Goal: Task Accomplishment & Management: Complete application form

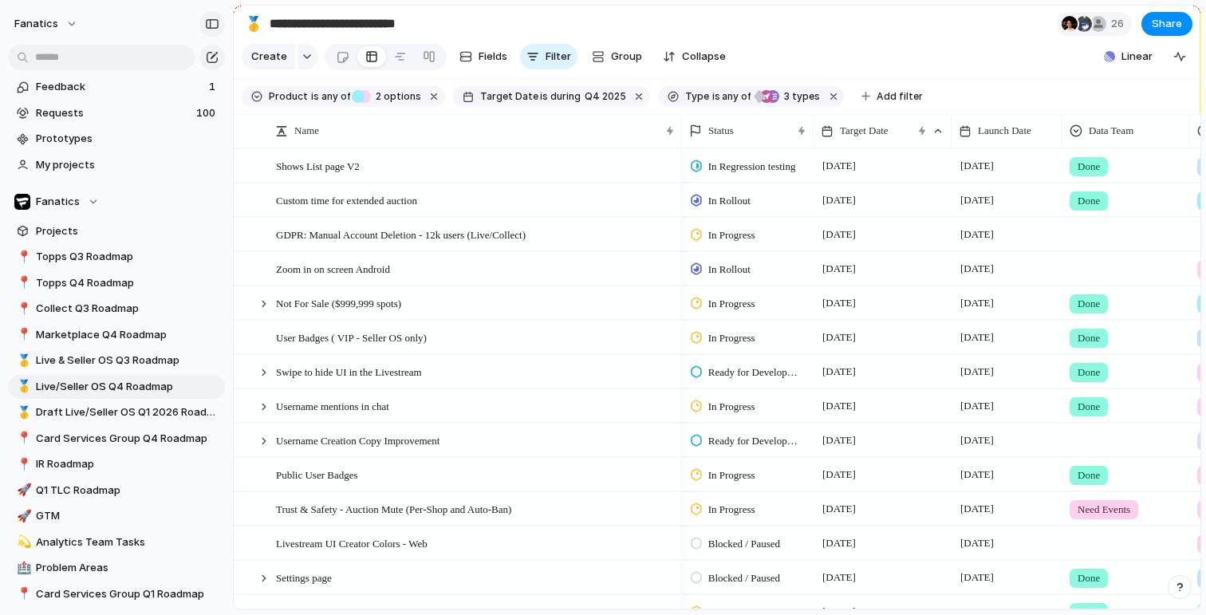
click at [219, 17] on button "button" at bounding box center [212, 24] width 26 height 26
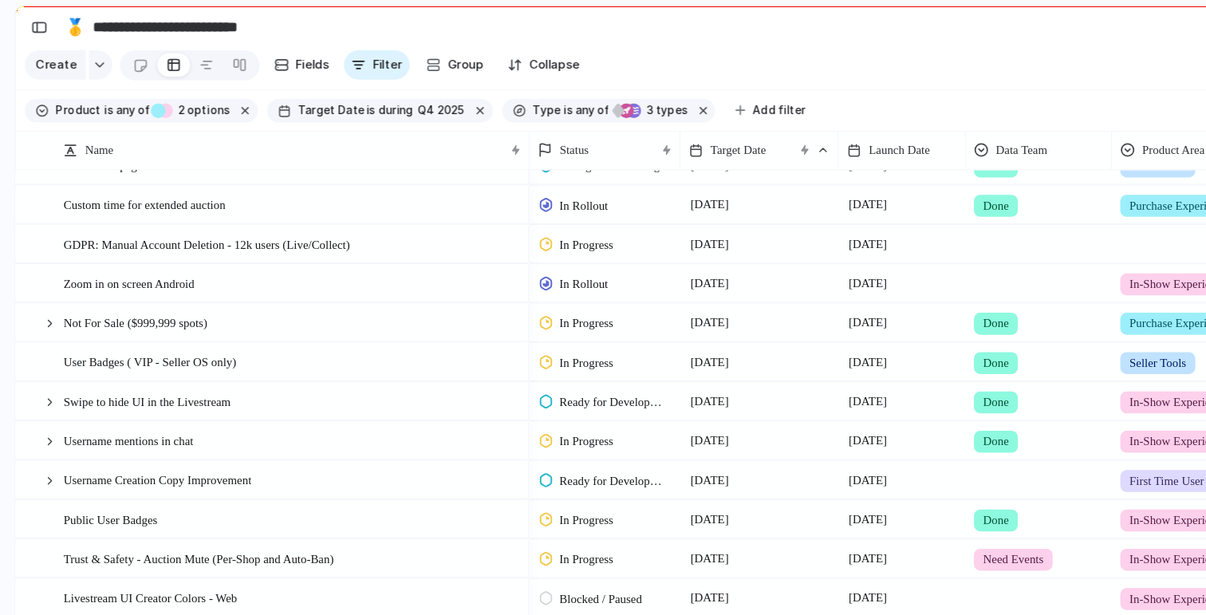
scroll to position [23, 0]
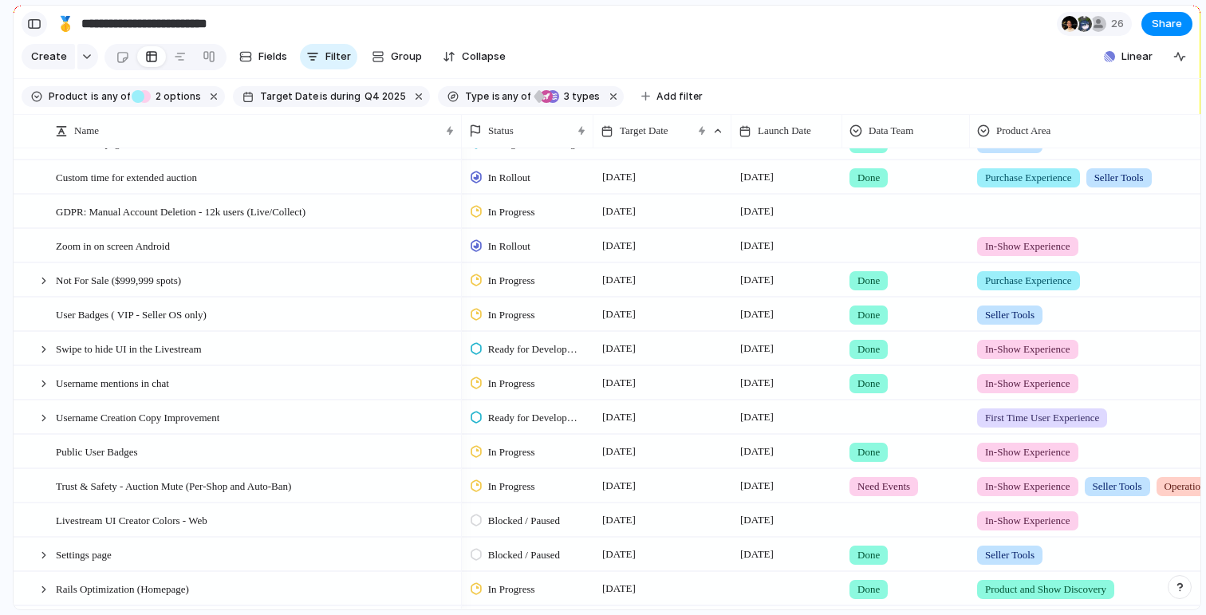
click at [29, 22] on div "button" at bounding box center [34, 23] width 14 height 11
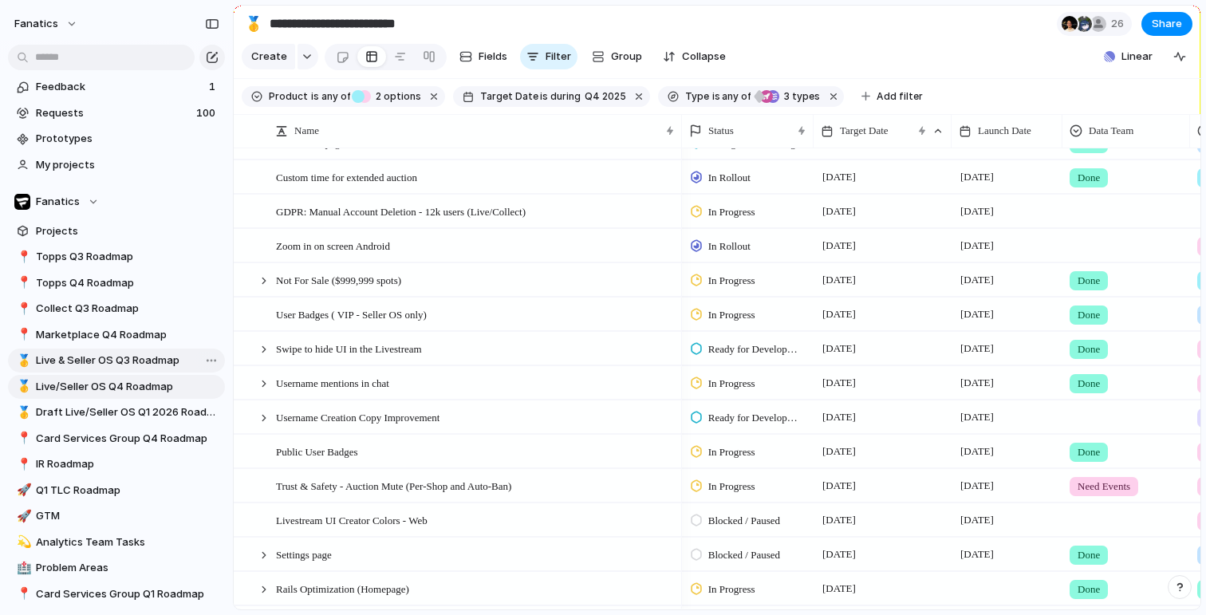
click at [148, 357] on span "Live & Seller OS Q3 Roadmap" at bounding box center [127, 361] width 183 height 16
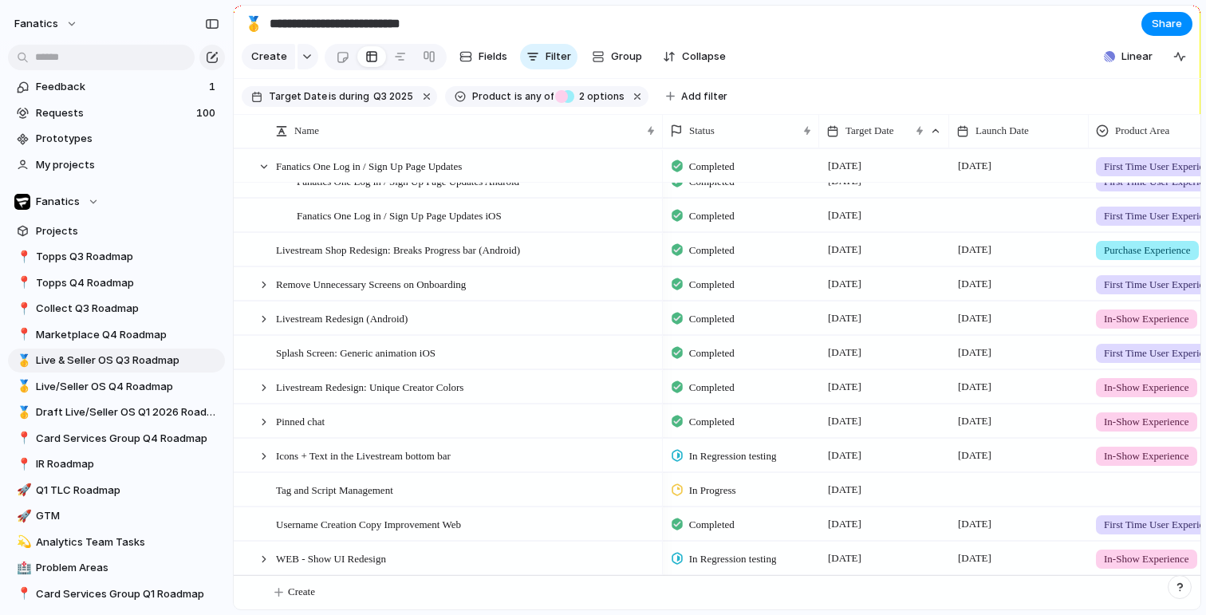
click at [744, 452] on span "In Regression testing" at bounding box center [733, 456] width 88 height 16
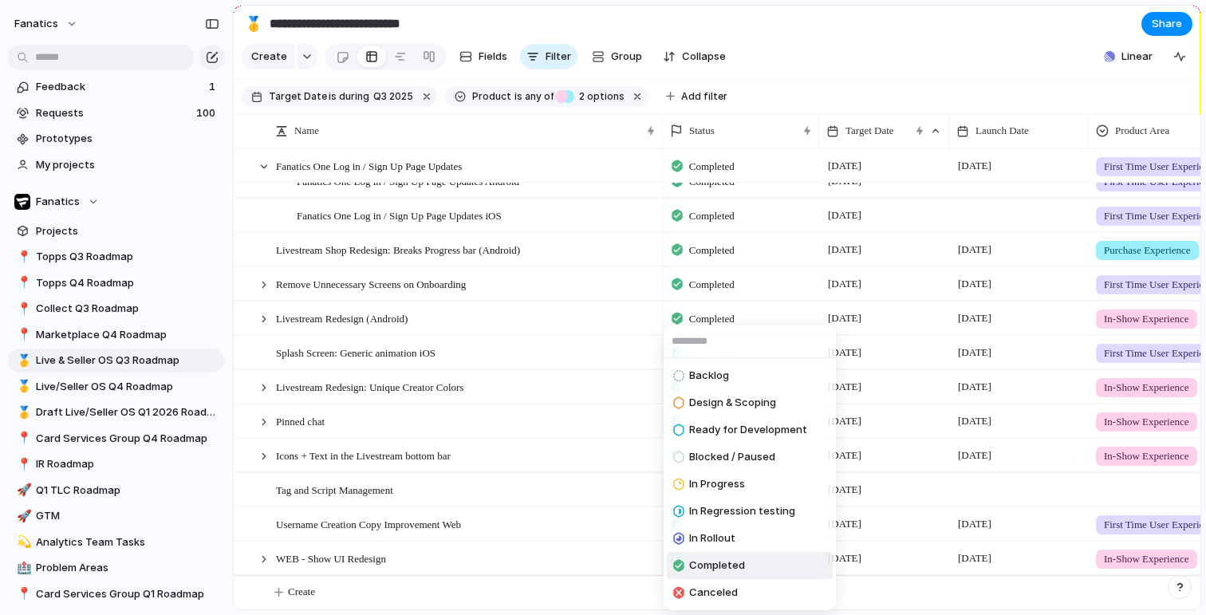
click at [716, 567] on span "Completed" at bounding box center [717, 566] width 56 height 16
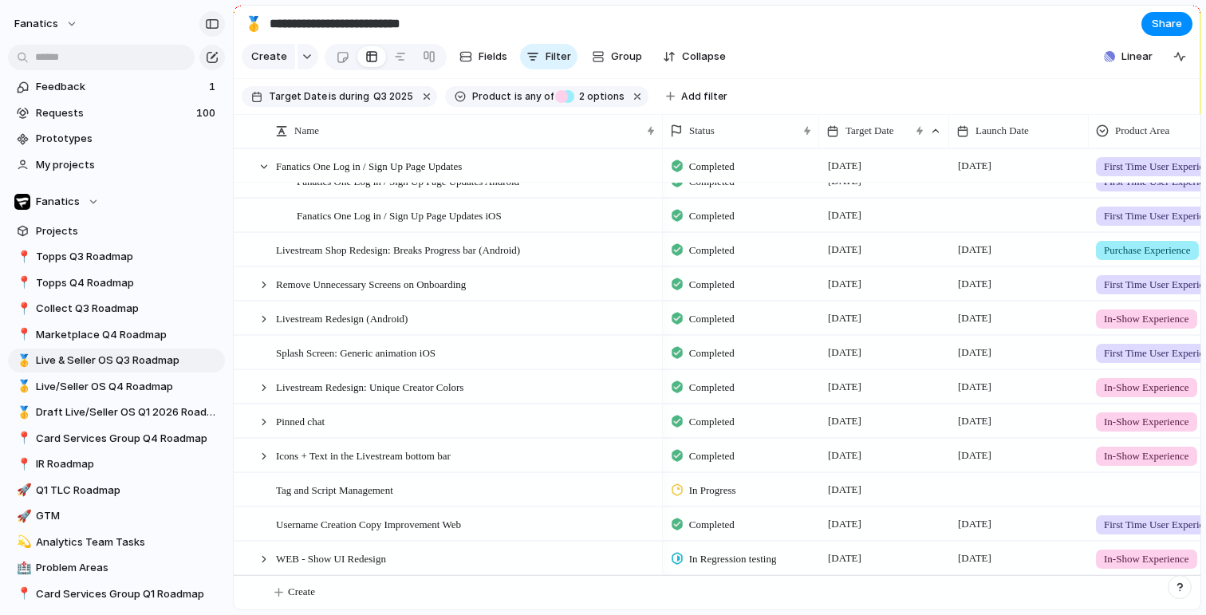
click at [212, 16] on button "button" at bounding box center [212, 24] width 26 height 26
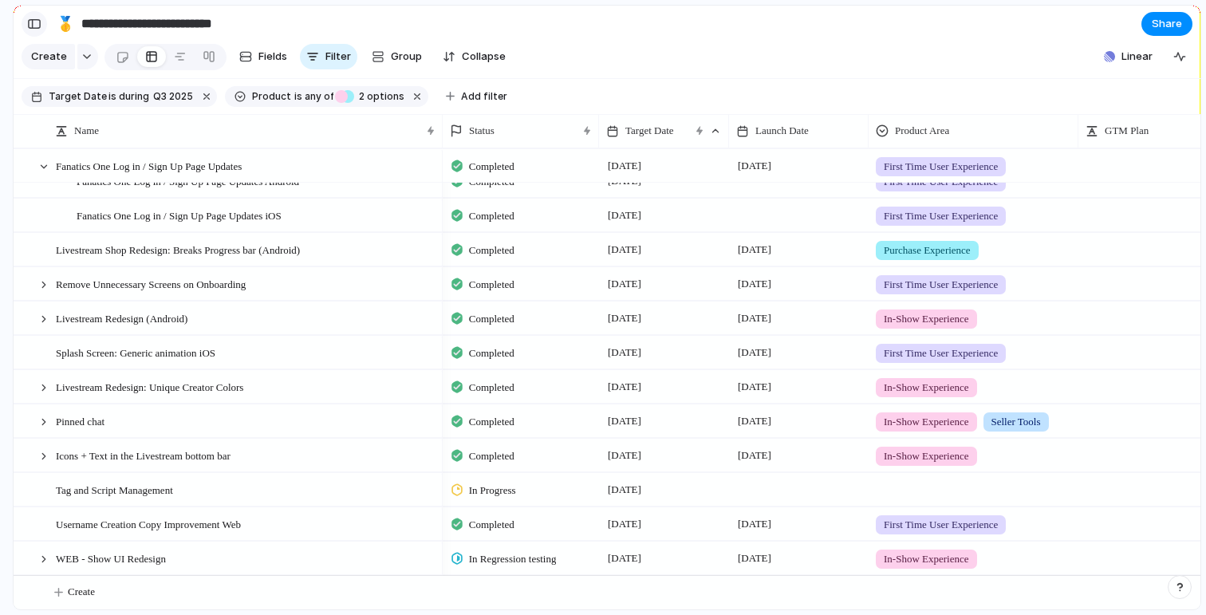
click at [40, 29] on div "button" at bounding box center [34, 23] width 14 height 11
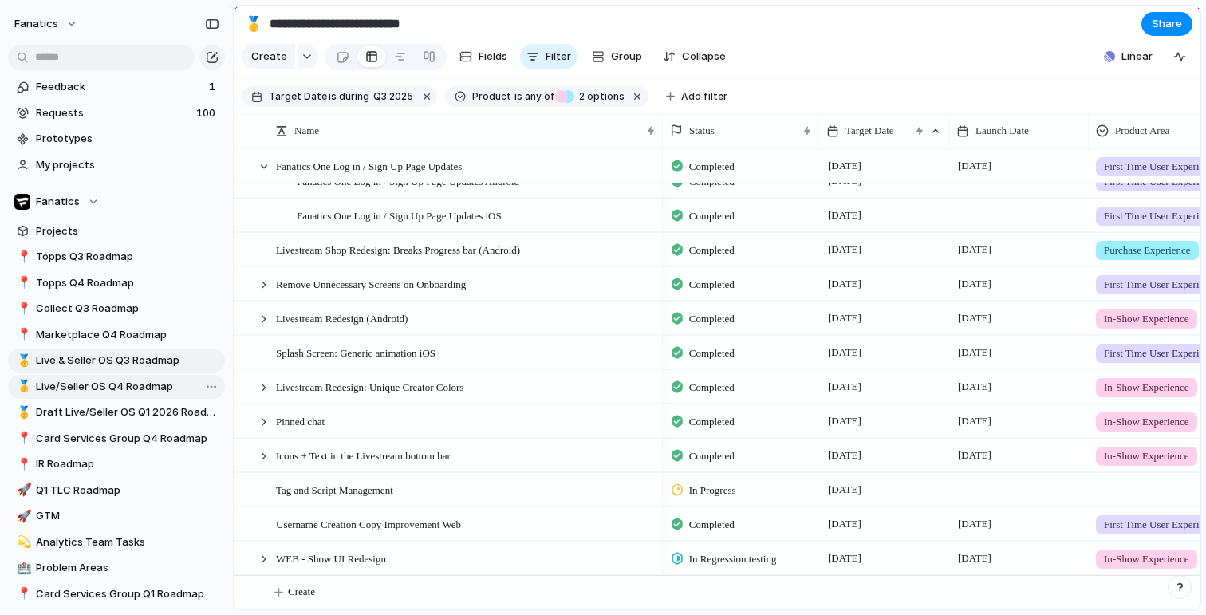
click at [128, 387] on span "Live/Seller OS Q4 Roadmap" at bounding box center [127, 387] width 183 height 16
type input "**********"
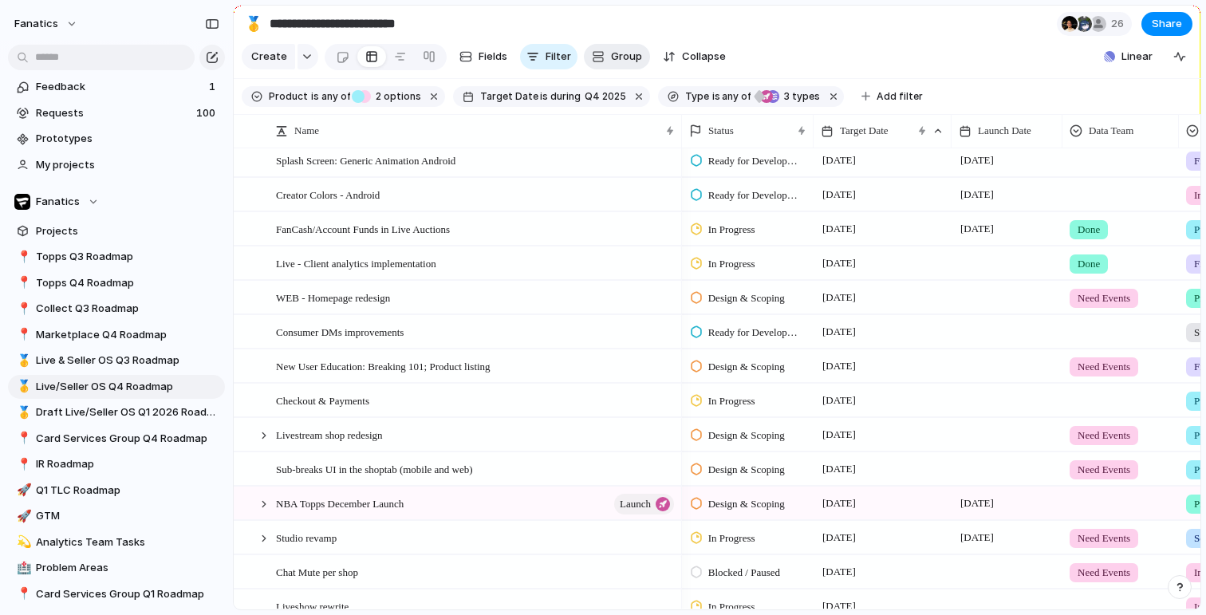
click at [634, 58] on span "Group" at bounding box center [626, 57] width 31 height 16
type input "****"
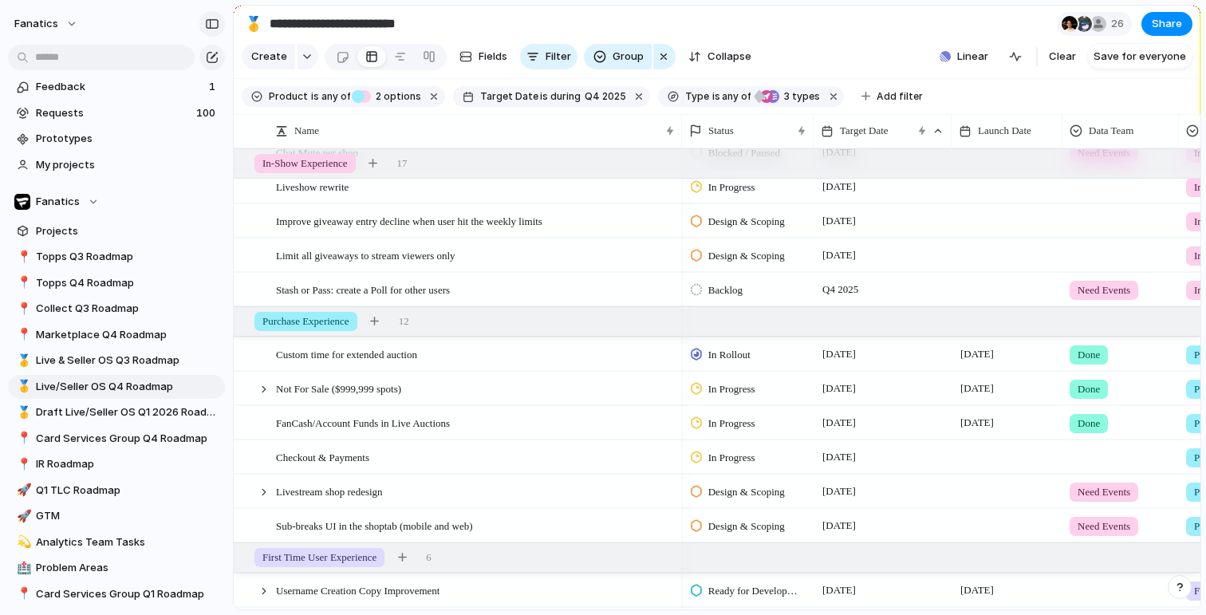
click at [213, 25] on div "button" at bounding box center [212, 23] width 14 height 11
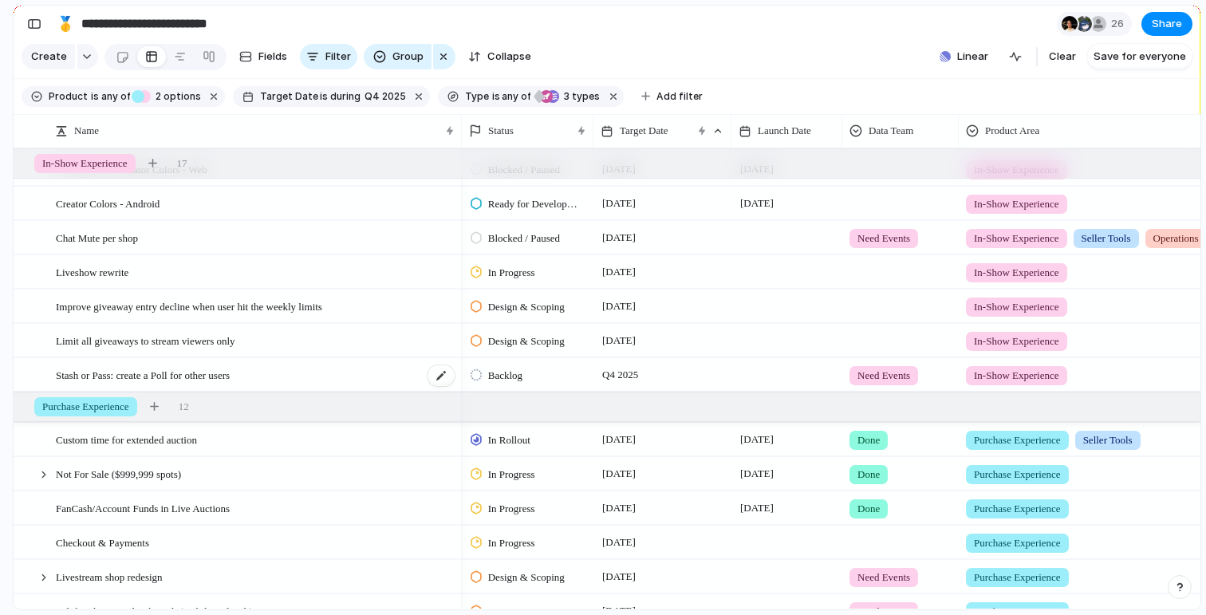
scroll to position [374, 0]
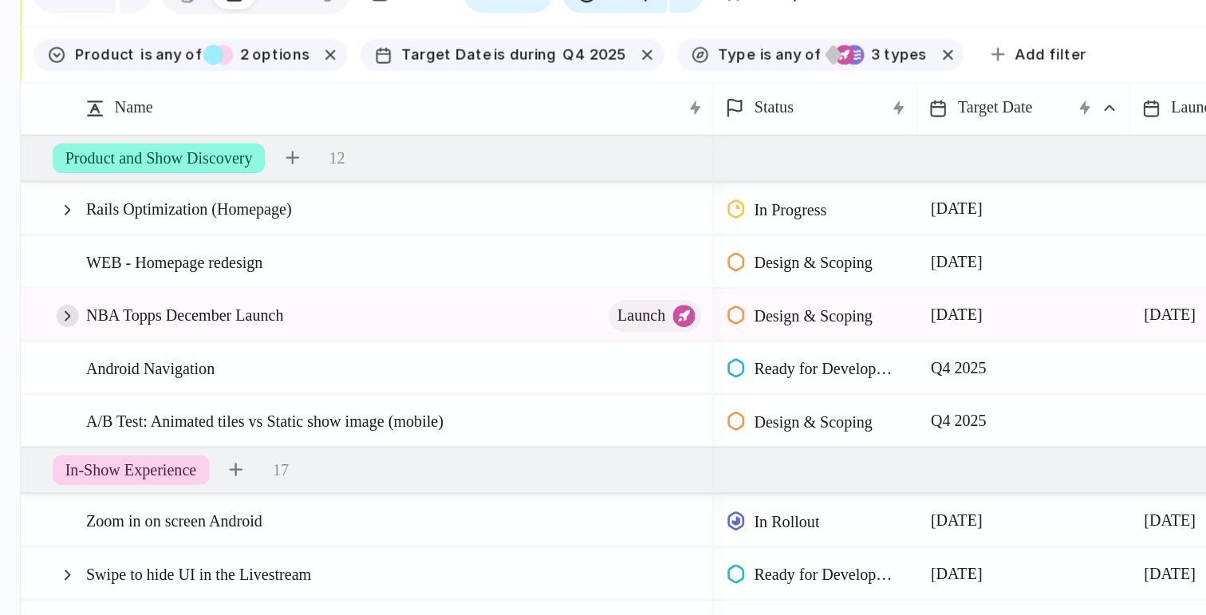
click at [45, 262] on div at bounding box center [44, 265] width 14 height 14
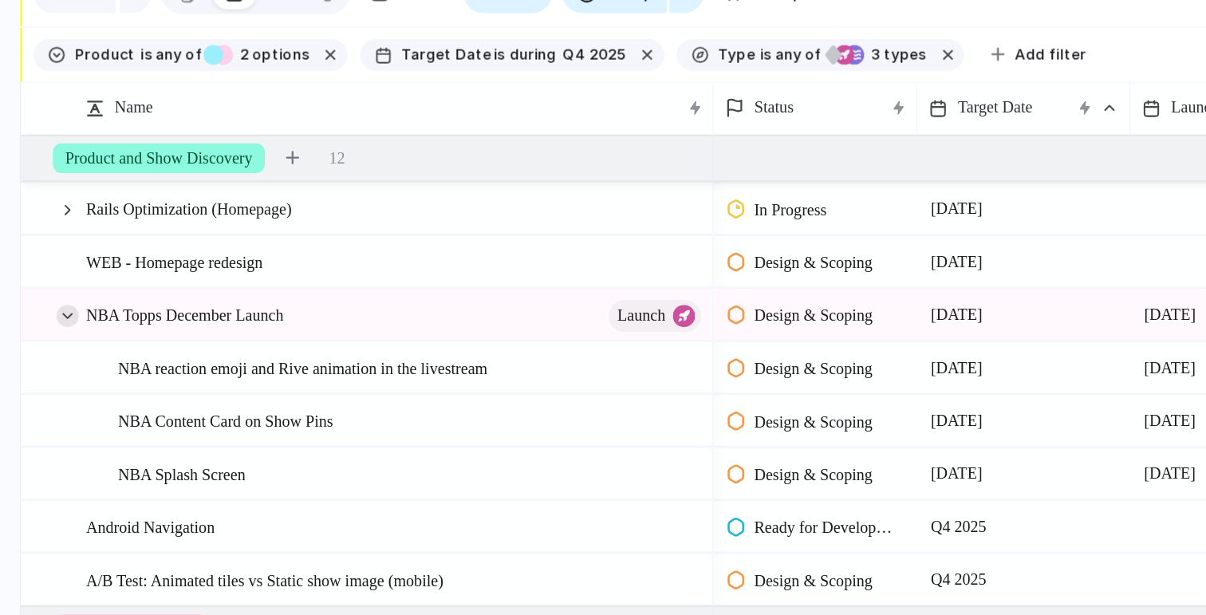
click at [49, 262] on div at bounding box center [44, 265] width 14 height 14
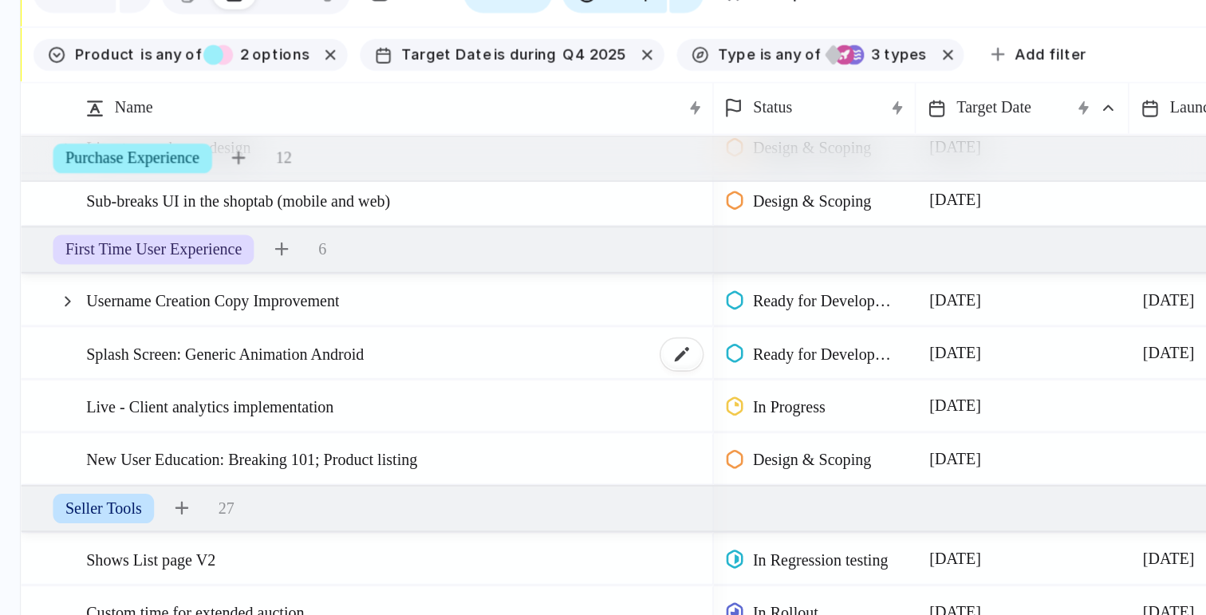
scroll to position [855, 0]
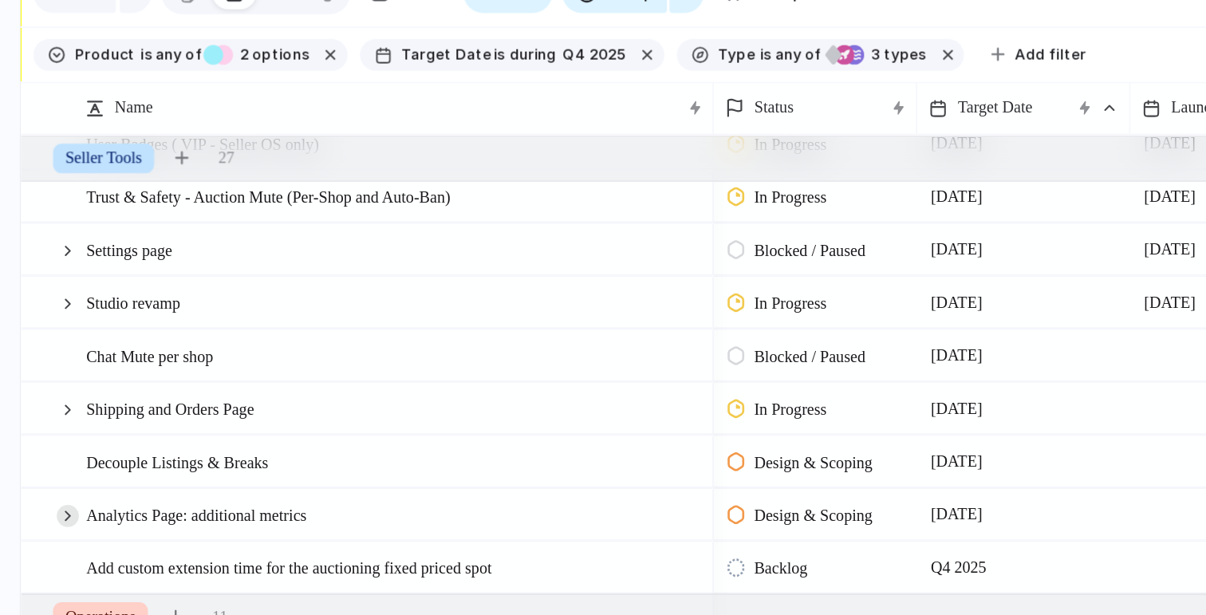
click at [46, 393] on div at bounding box center [44, 395] width 14 height 14
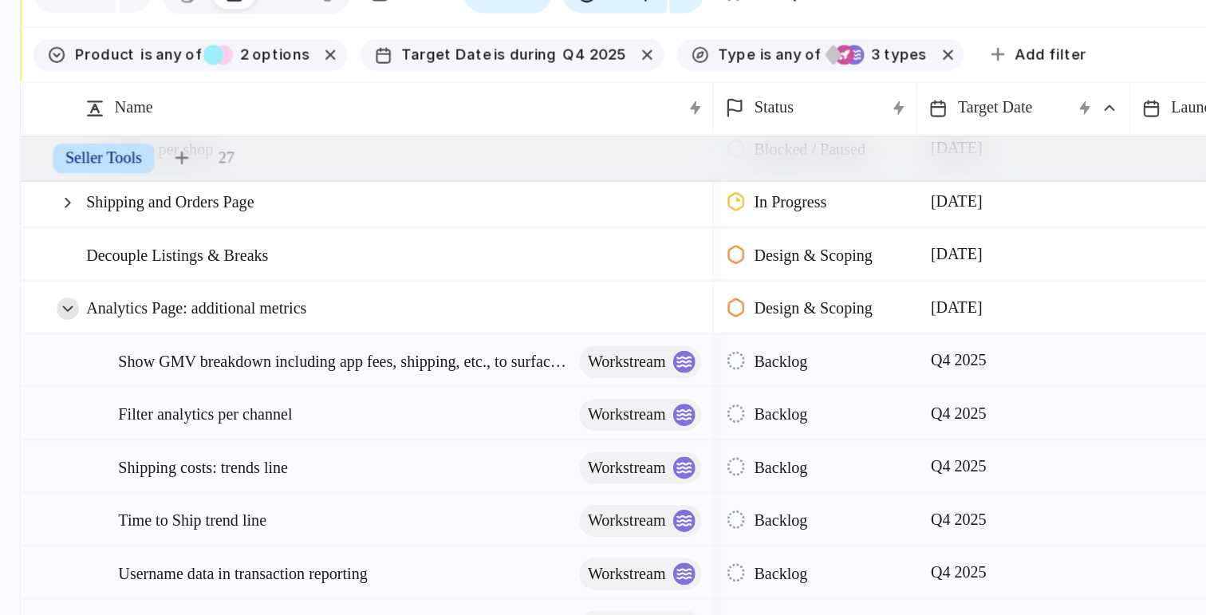
click at [45, 261] on div at bounding box center [44, 261] width 14 height 14
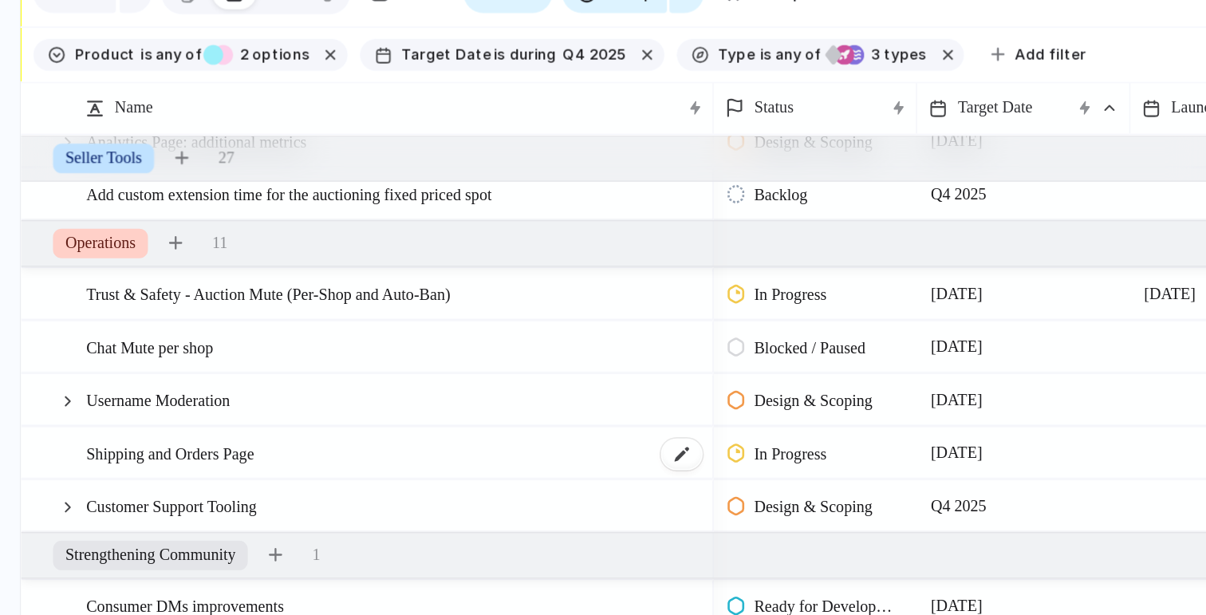
scroll to position [1404, 0]
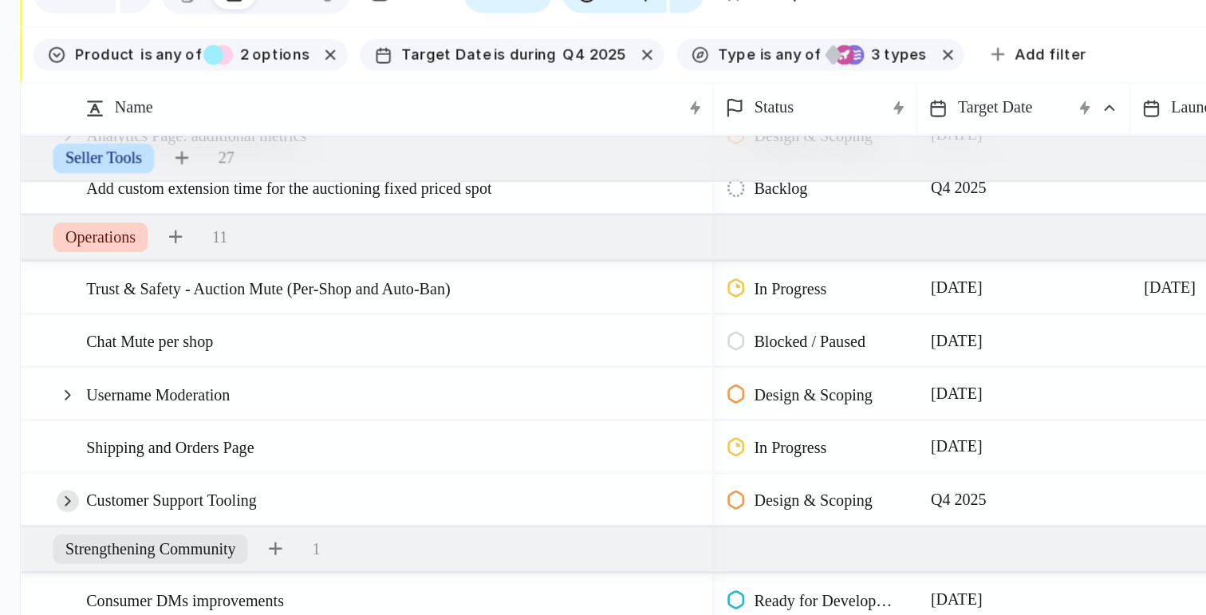
click at [42, 384] on div at bounding box center [44, 385] width 14 height 14
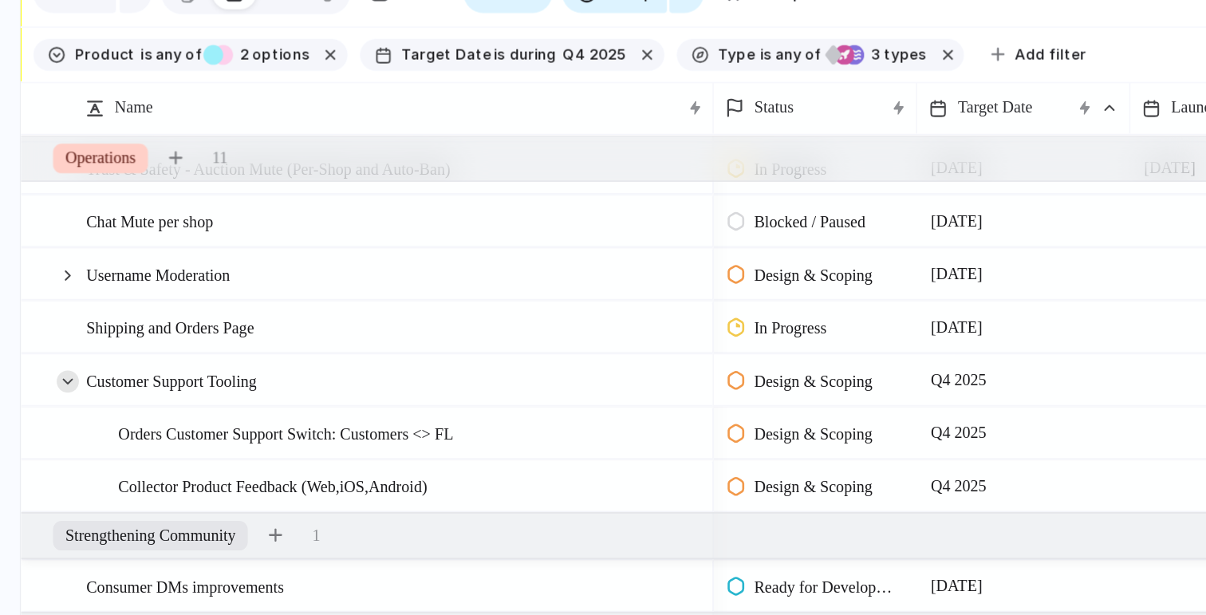
scroll to position [1482, 0]
click at [45, 306] on div at bounding box center [44, 307] width 14 height 14
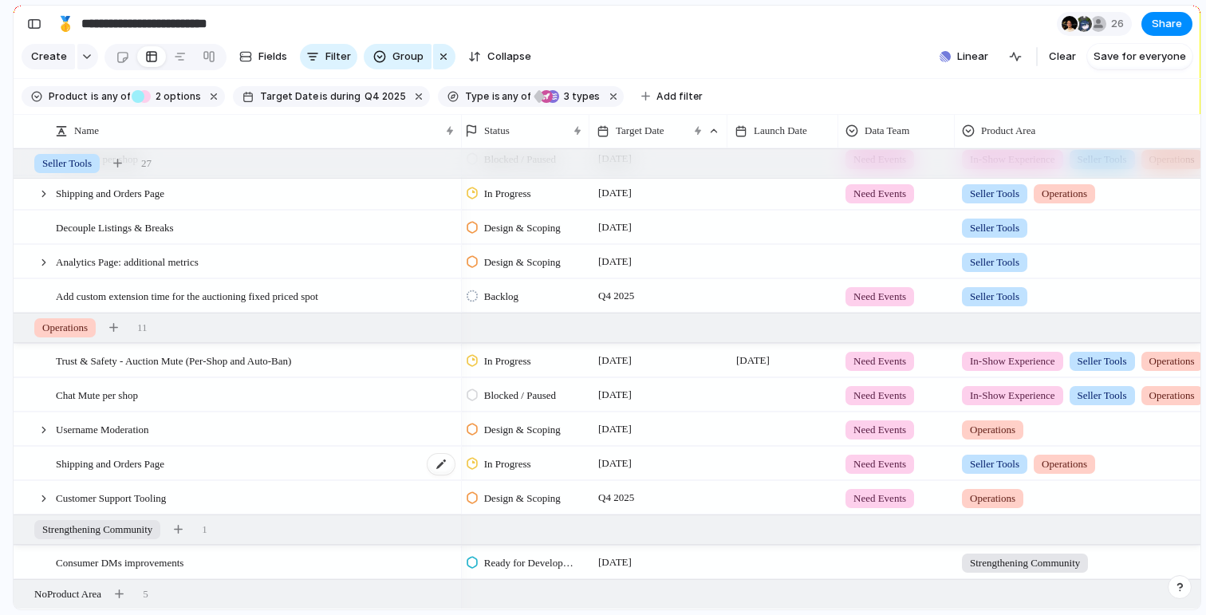
scroll to position [1084, 0]
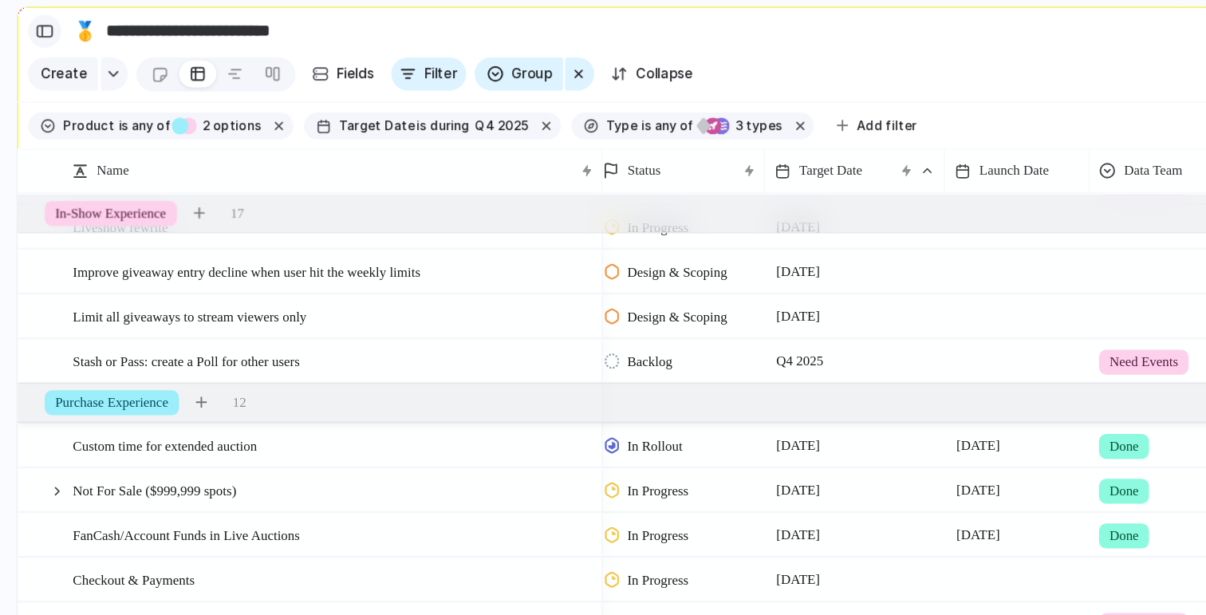
click at [37, 23] on div "button" at bounding box center [34, 23] width 14 height 11
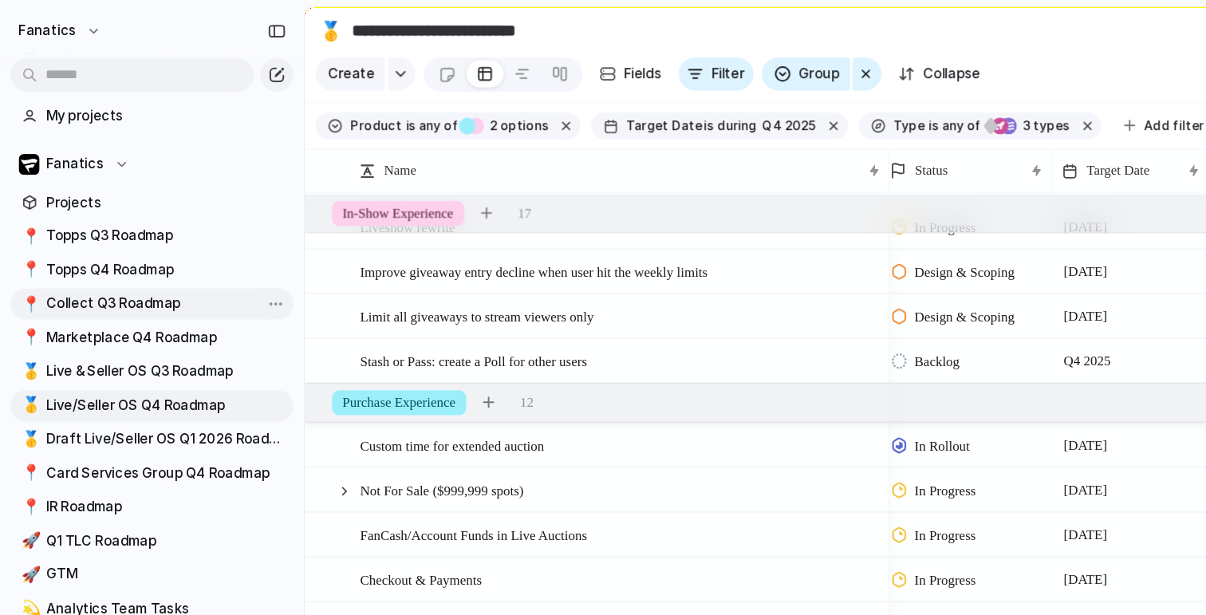
scroll to position [146, 0]
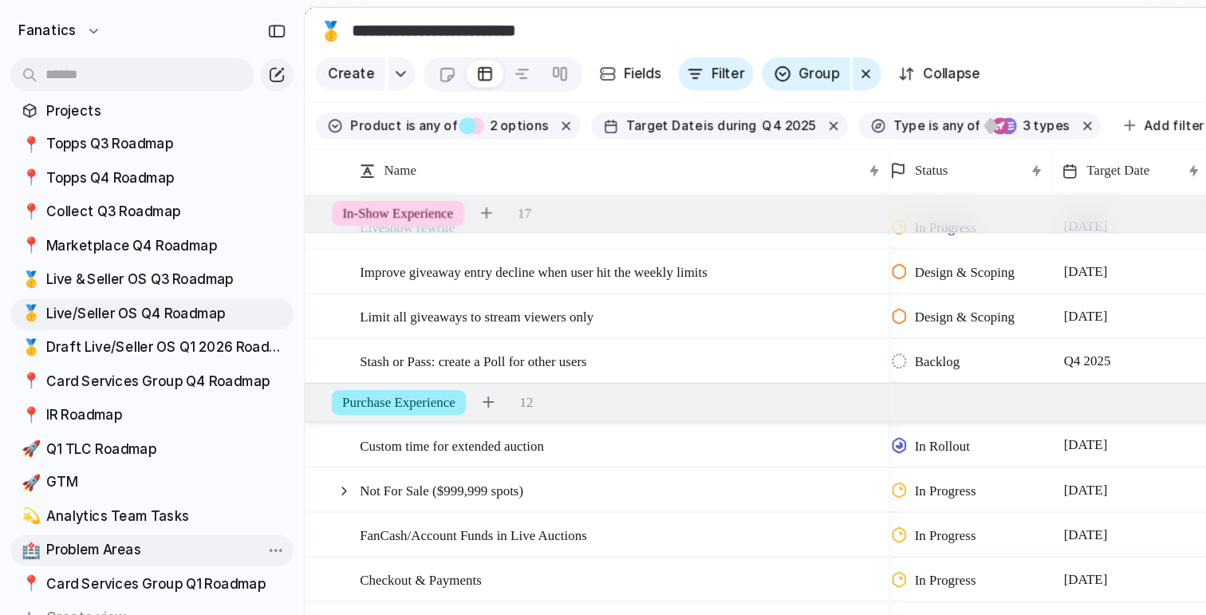
click at [69, 424] on span "Problem Areas" at bounding box center [127, 422] width 183 height 16
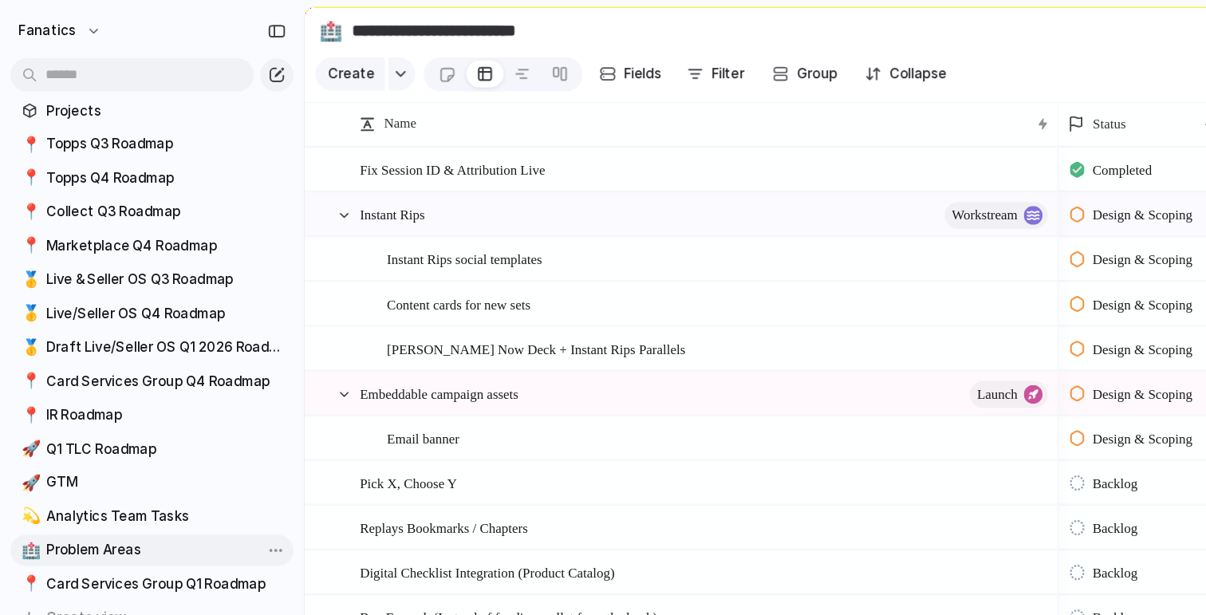
type input "**********"
click at [209, 24] on div "button" at bounding box center [212, 23] width 14 height 11
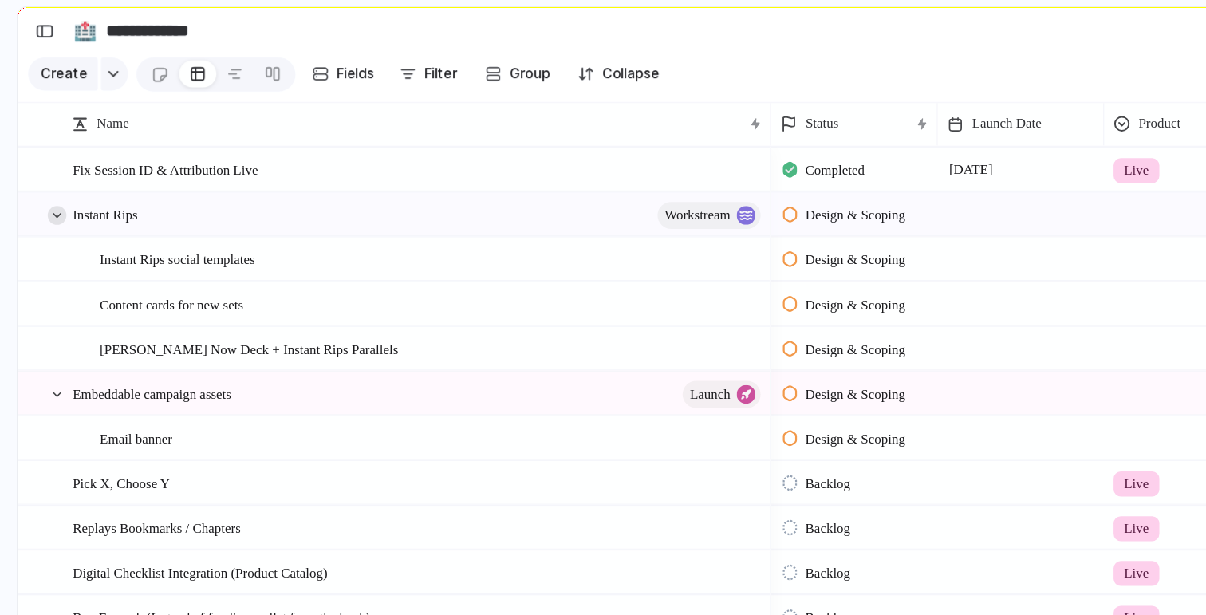
click at [47, 160] on div at bounding box center [44, 165] width 14 height 14
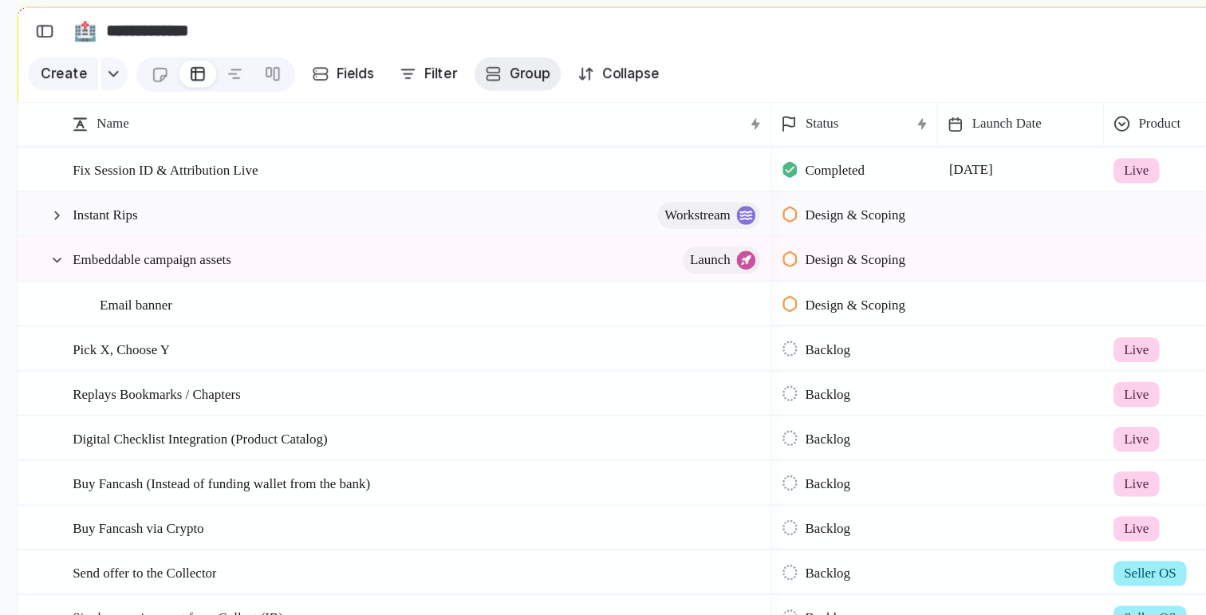
click at [375, 54] on div "button" at bounding box center [378, 56] width 13 height 13
click at [329, 57] on div "Team Priority Designer Product Customer Design Q3 OKRs Campaign type Legal Sign…" at bounding box center [603, 307] width 1206 height 615
click at [318, 57] on button "Filter" at bounding box center [328, 57] width 57 height 26
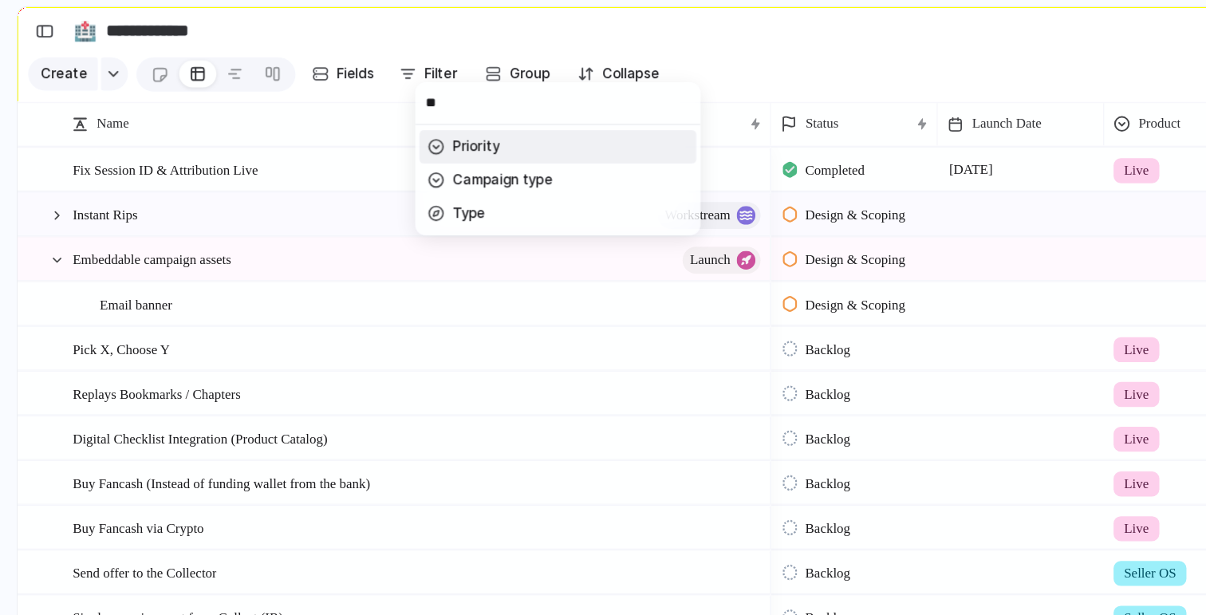
type input "***"
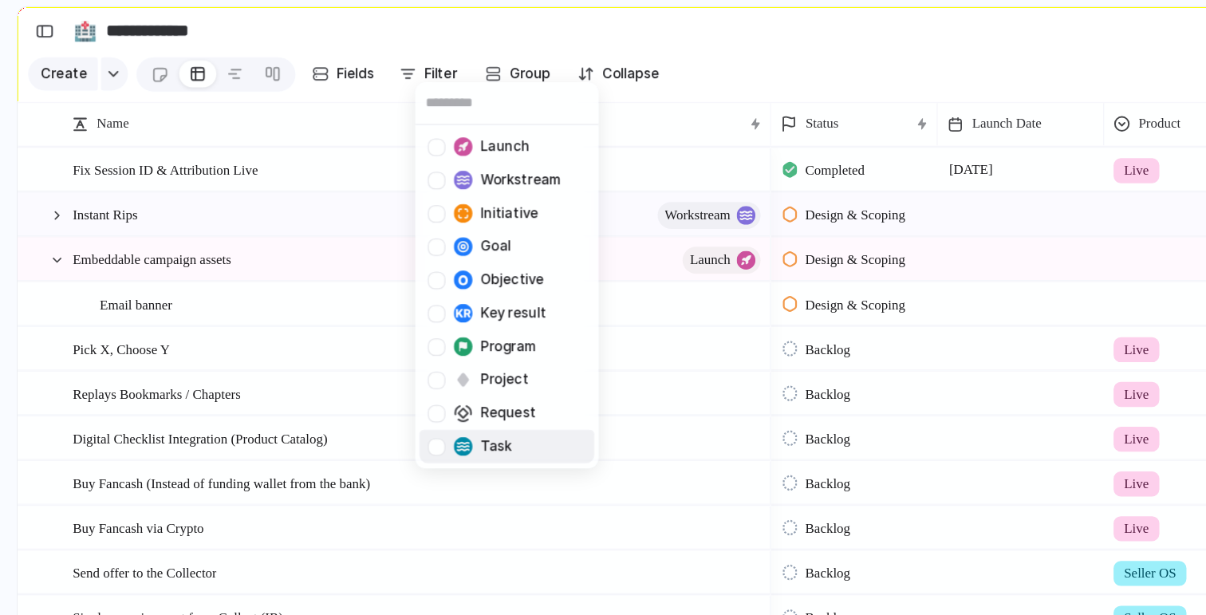
click at [338, 342] on div at bounding box center [335, 343] width 14 height 14
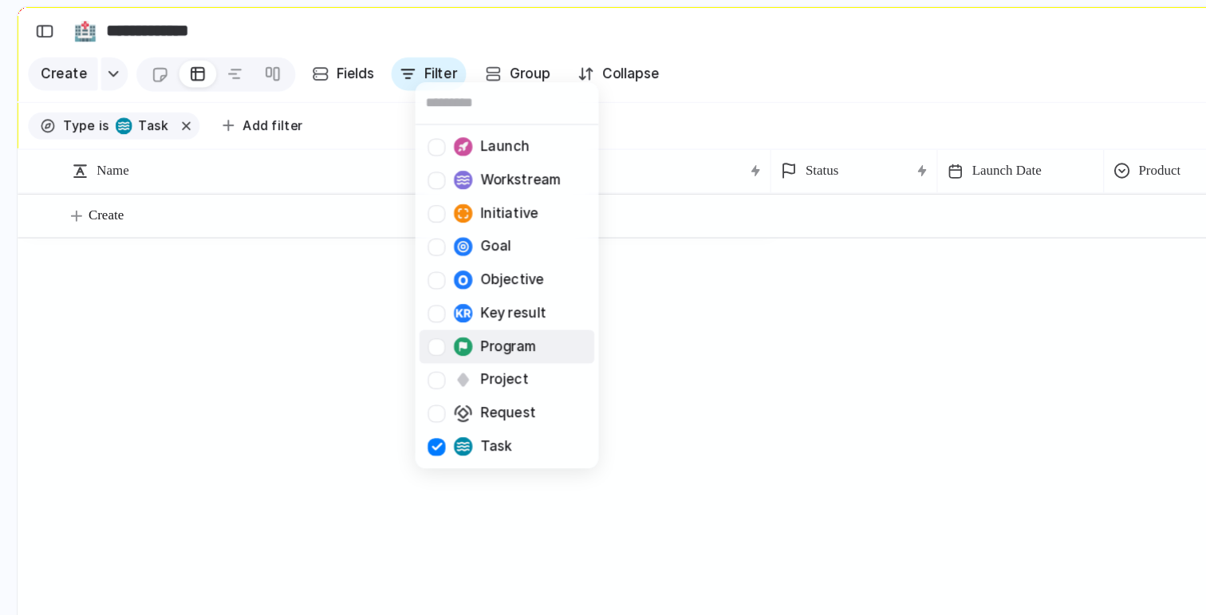
click at [337, 266] on div at bounding box center [335, 266] width 14 height 14
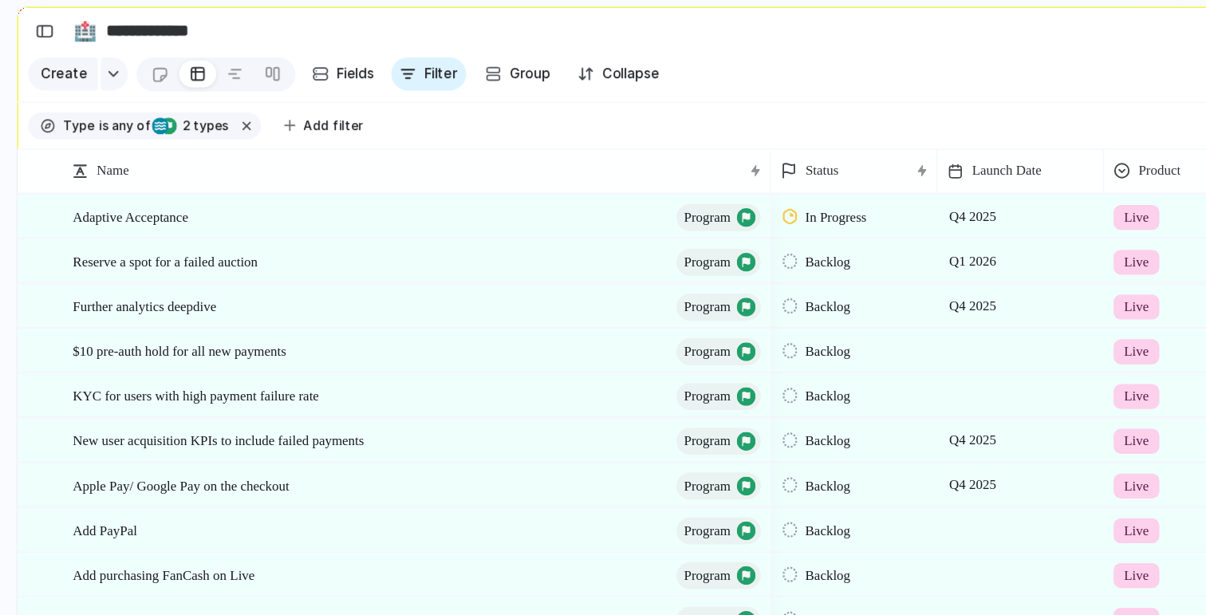
click at [594, 30] on div "Launch Workstream Initiative Goal Objective Key result Program Project Request …" at bounding box center [603, 307] width 1206 height 615
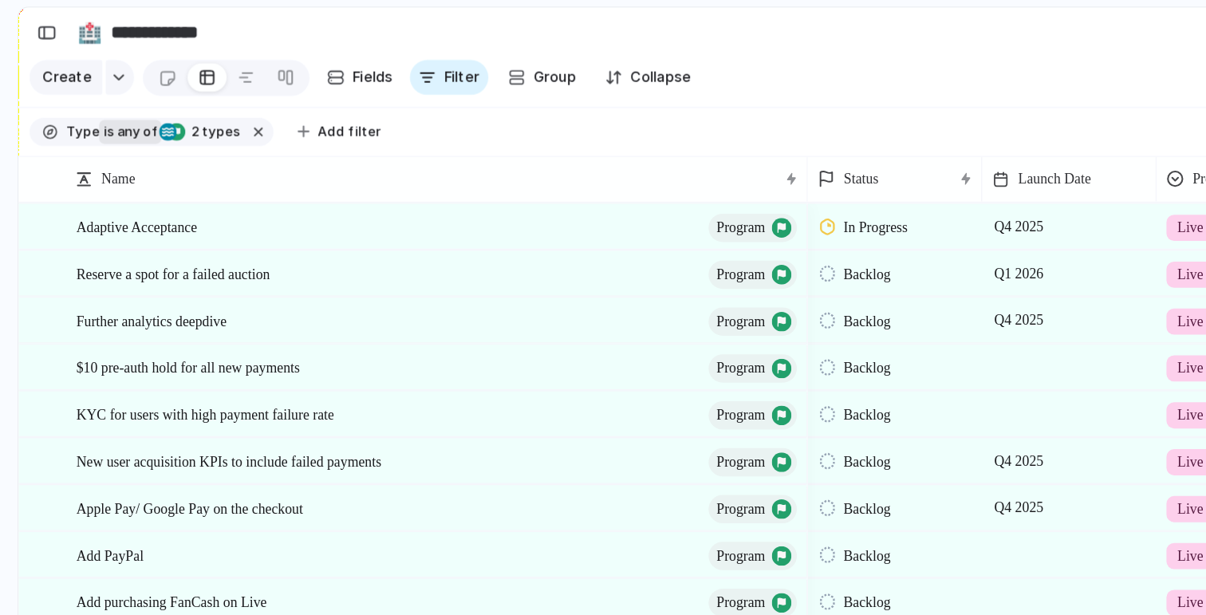
click at [103, 96] on span "any of" at bounding box center [99, 96] width 31 height 14
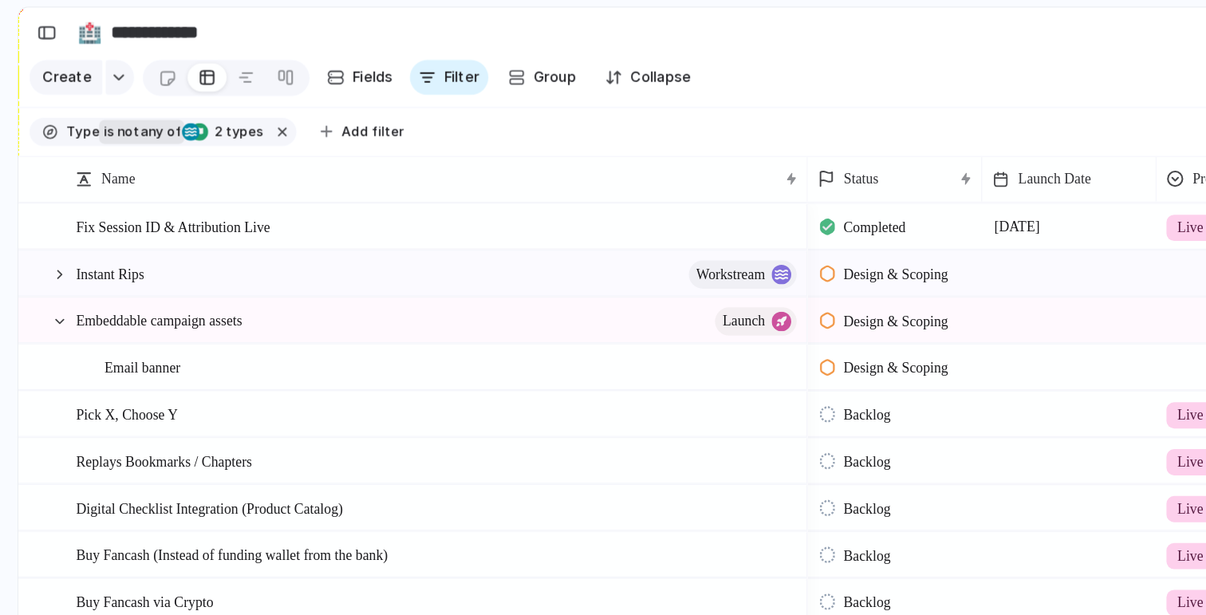
click at [103, 96] on span "any of" at bounding box center [116, 96] width 31 height 14
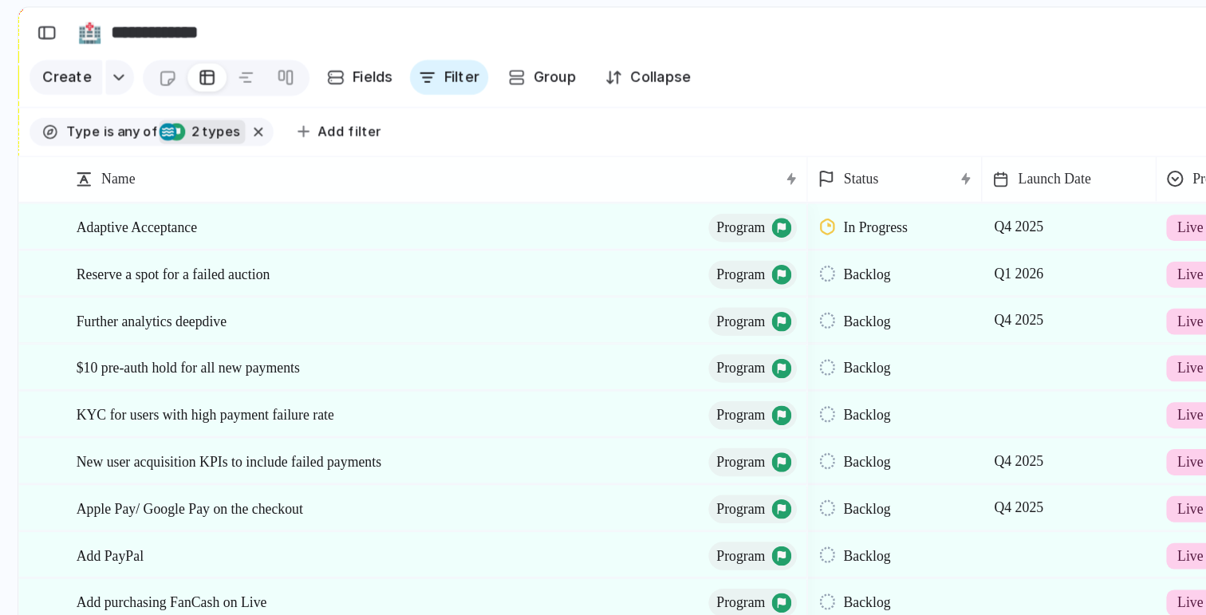
click at [165, 101] on span "2 types" at bounding box center [156, 96] width 41 height 14
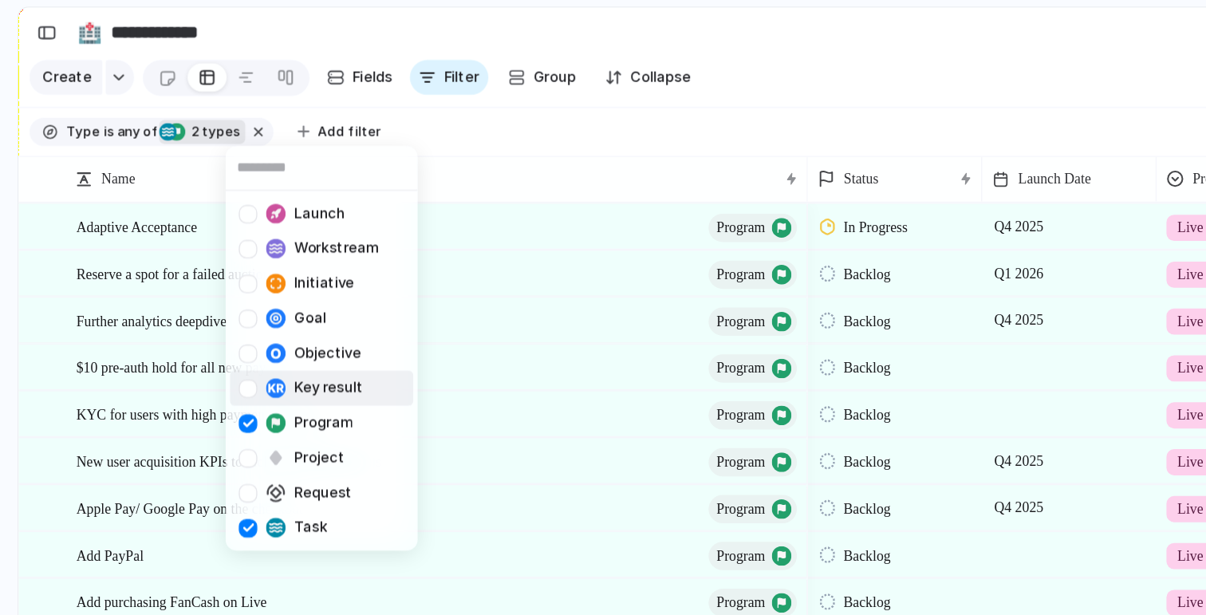
click at [183, 287] on div at bounding box center [182, 285] width 14 height 14
click at [180, 262] on div at bounding box center [182, 259] width 14 height 14
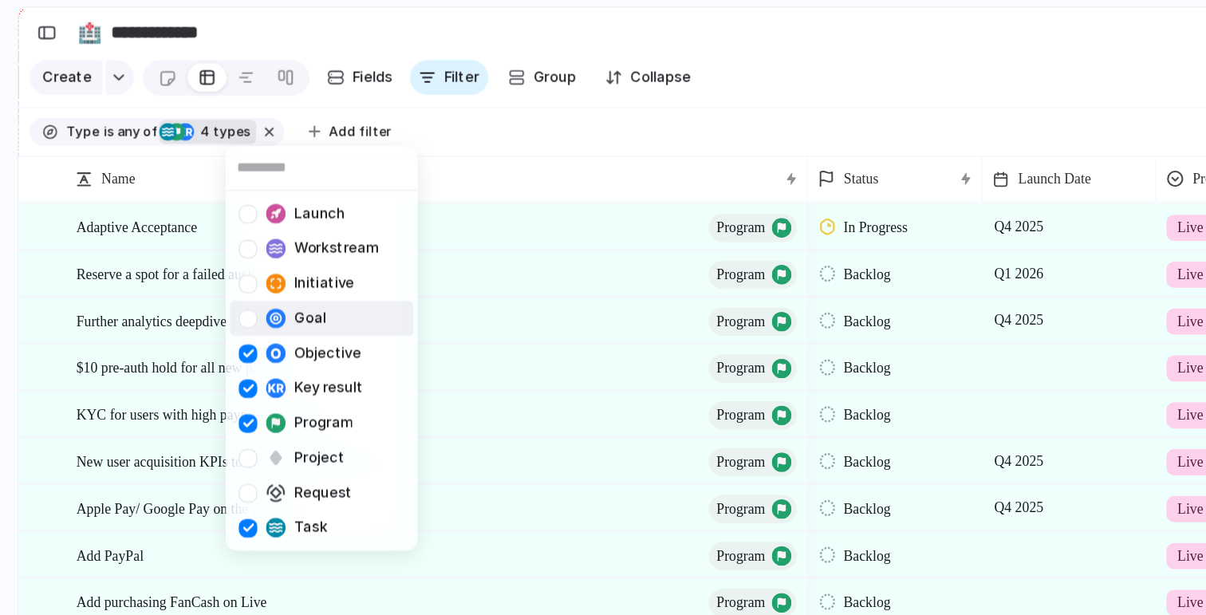
click at [183, 235] on div at bounding box center [182, 234] width 14 height 14
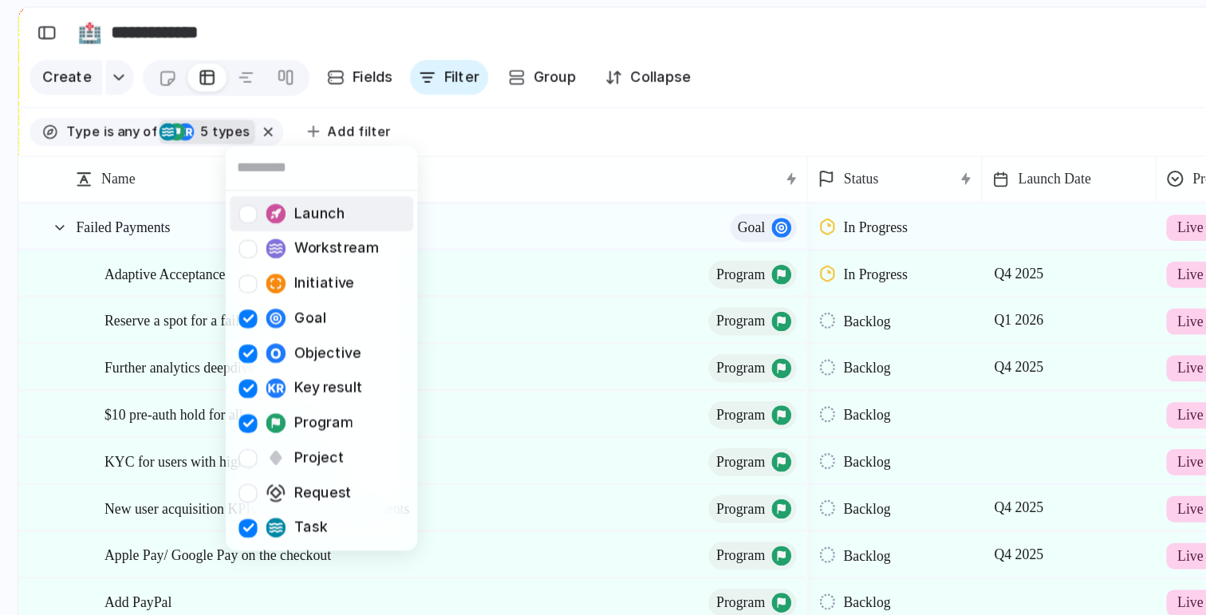
click at [361, 92] on div "Launch Workstream Initiative Goal Objective Key result Program Project Request …" at bounding box center [603, 307] width 1206 height 615
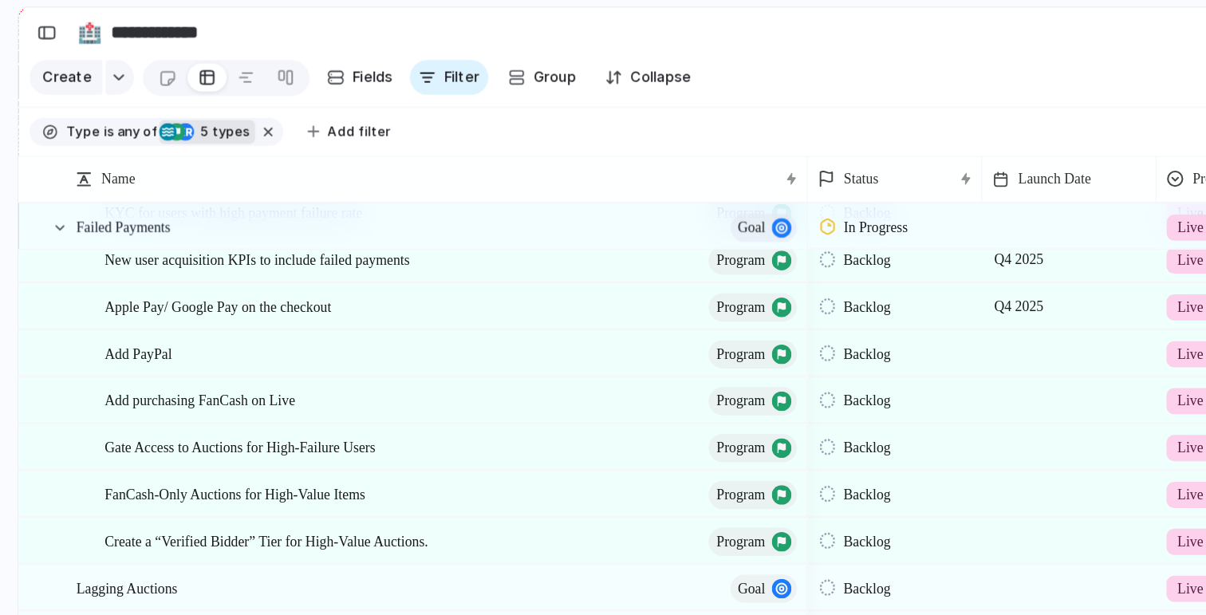
scroll to position [218, 0]
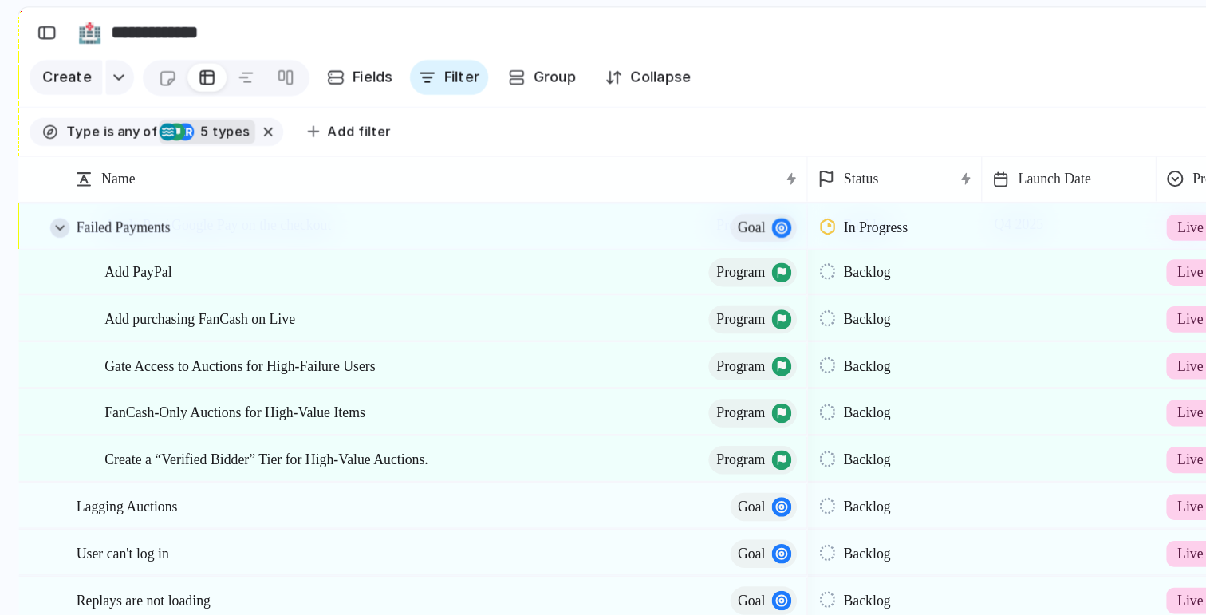
click at [42, 166] on div at bounding box center [44, 167] width 14 height 14
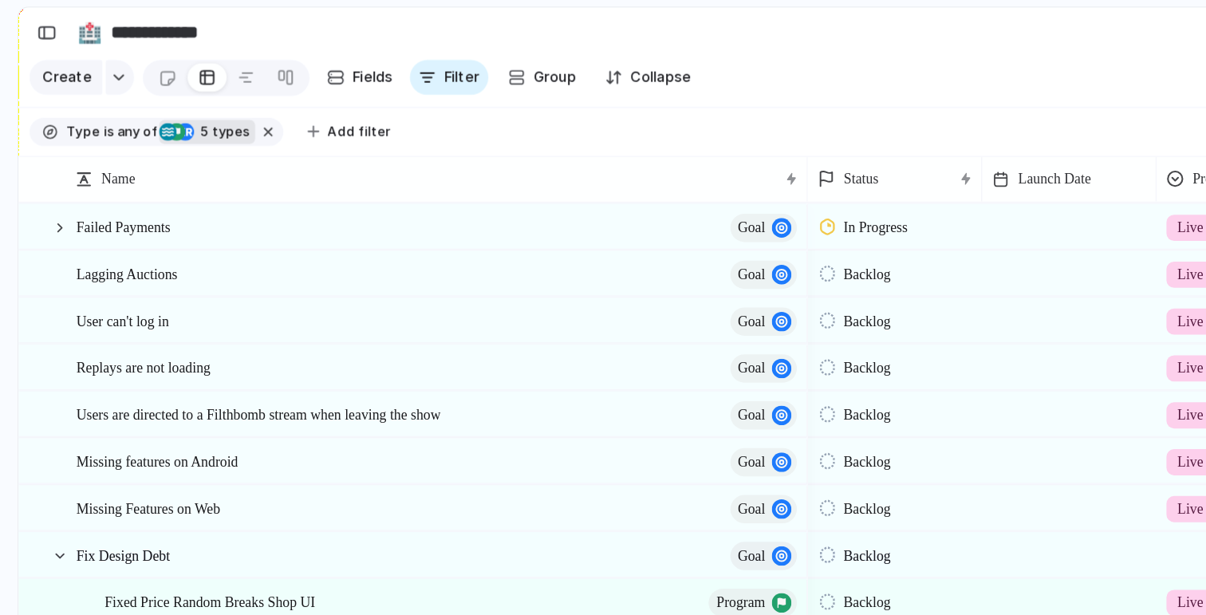
scroll to position [0, 0]
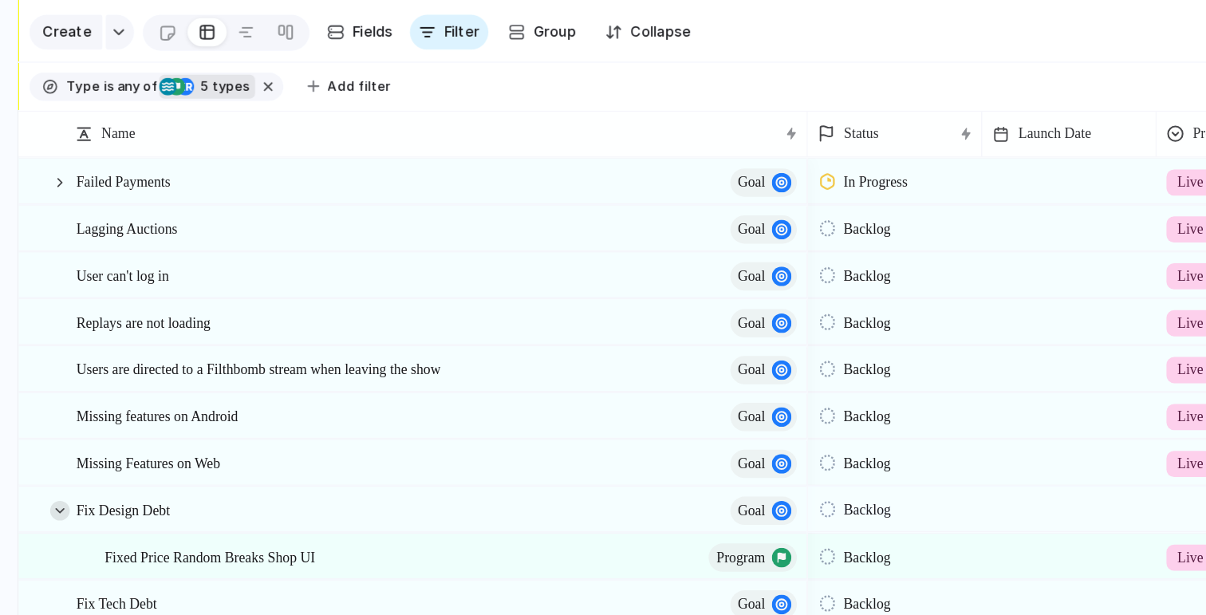
click at [45, 408] on div at bounding box center [44, 407] width 14 height 14
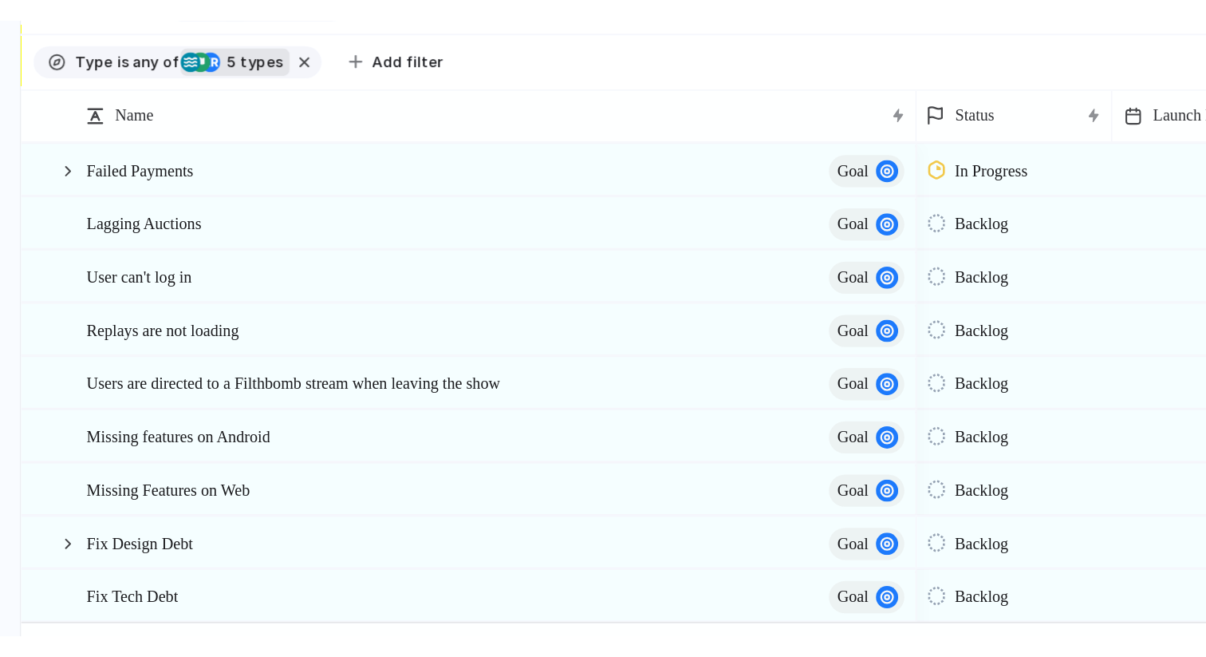
scroll to position [105, 0]
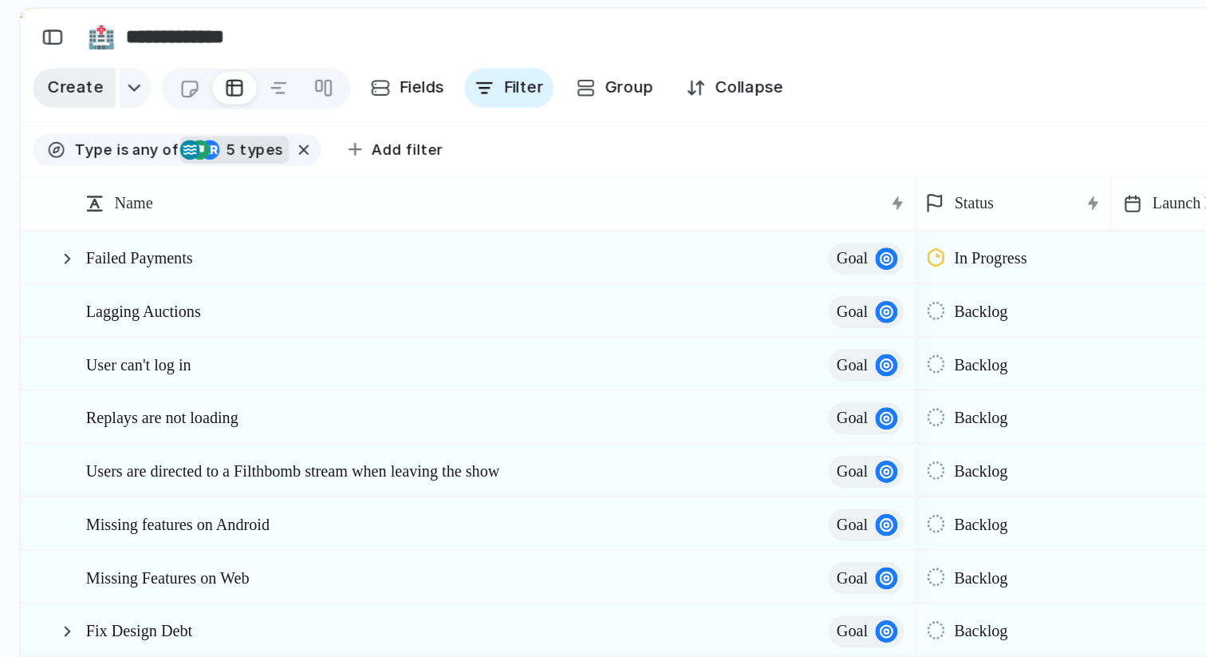
click at [46, 59] on span "Create" at bounding box center [49, 57] width 36 height 16
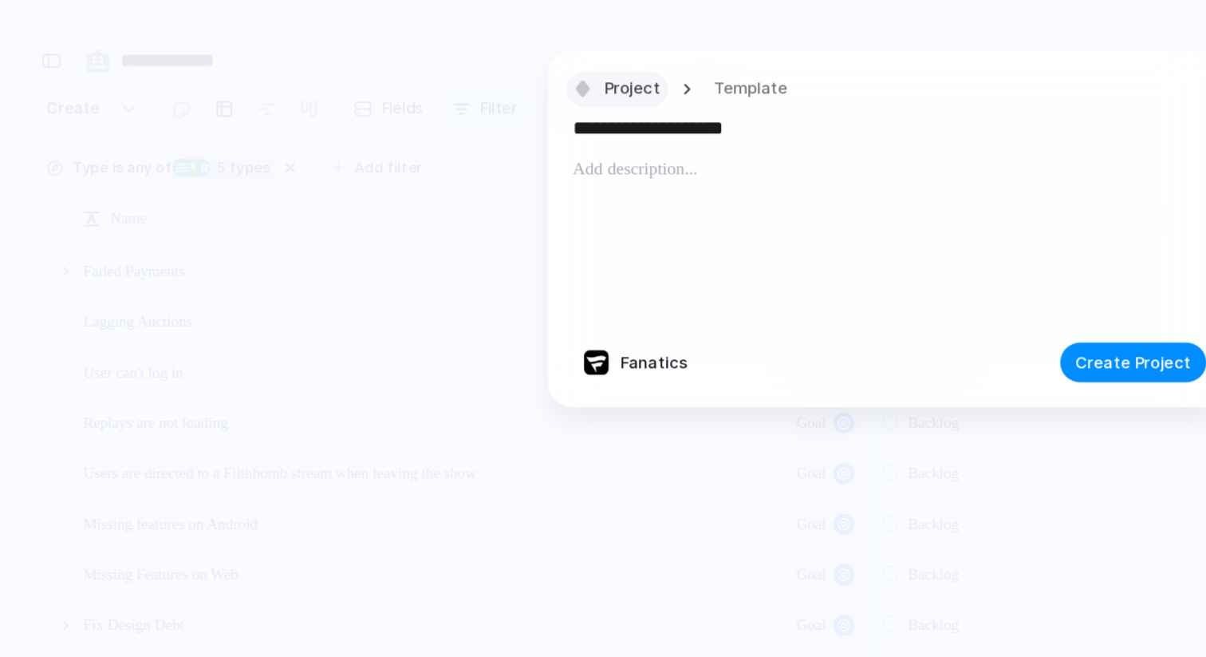
click at [436, 62] on span "Project" at bounding box center [437, 57] width 37 height 16
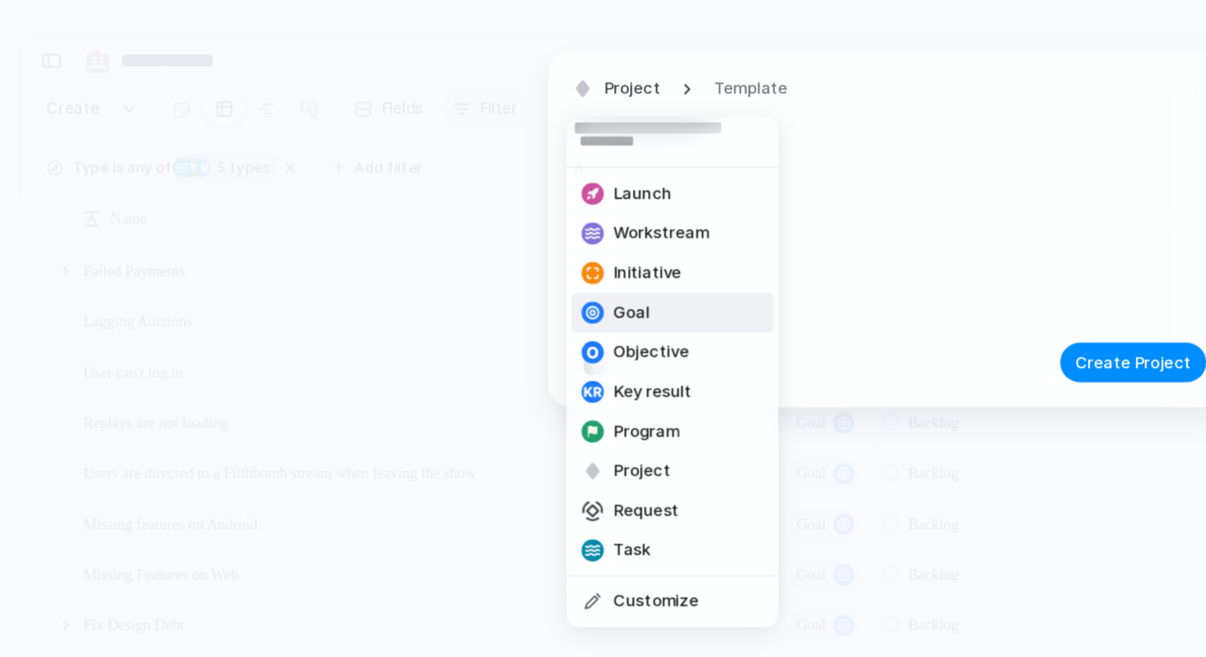
click at [444, 209] on span "Goal" at bounding box center [436, 202] width 23 height 16
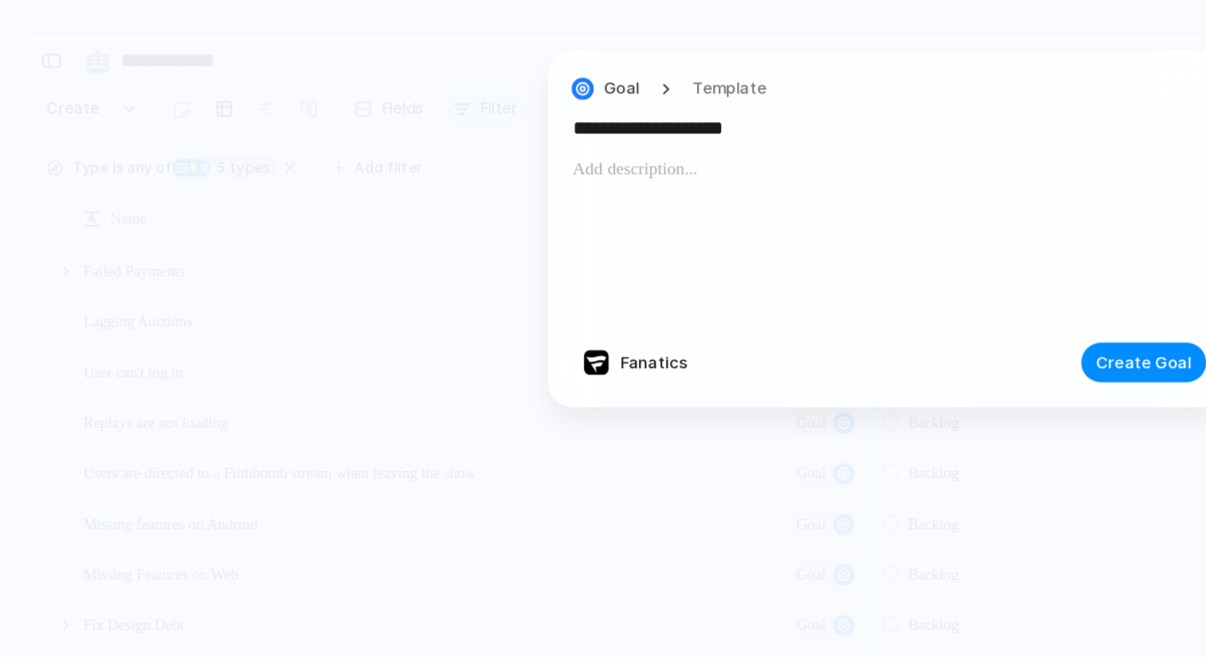
click at [544, 88] on input "**********" at bounding box center [603, 82] width 408 height 26
type input "**********"
click at [764, 238] on span "Create Goal" at bounding box center [766, 234] width 61 height 16
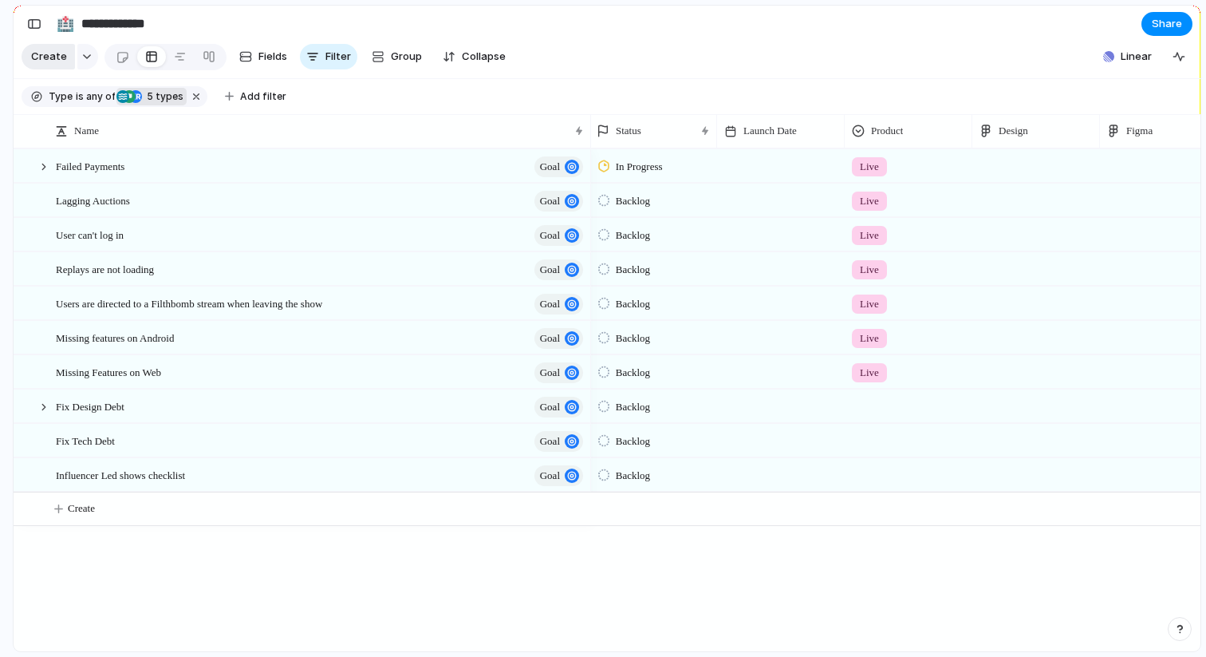
click at [56, 57] on span "Create" at bounding box center [49, 57] width 36 height 16
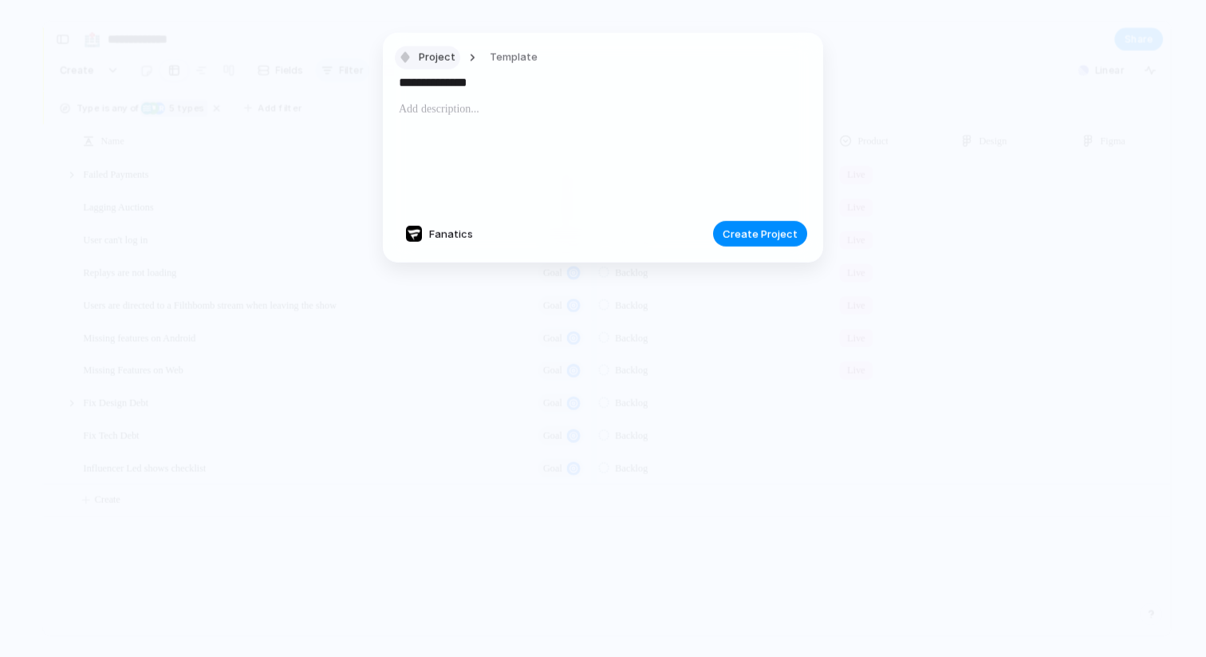
type input "**********"
click at [403, 55] on div "button" at bounding box center [405, 57] width 14 height 14
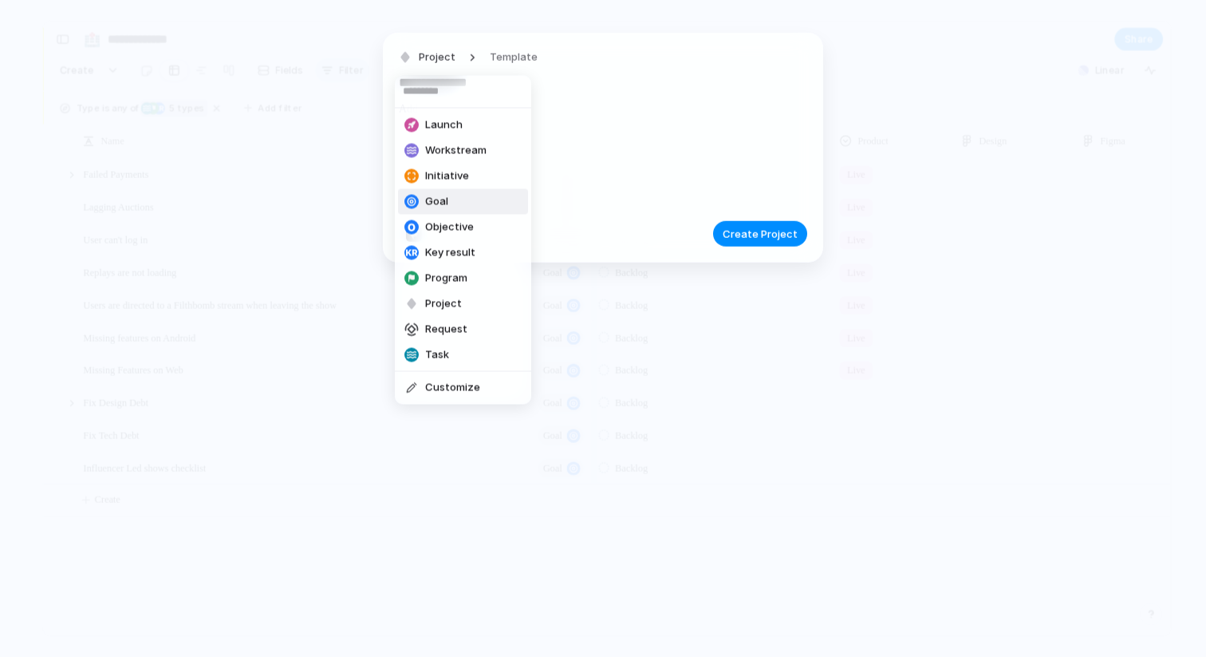
click at [456, 195] on li "Goal" at bounding box center [463, 202] width 130 height 26
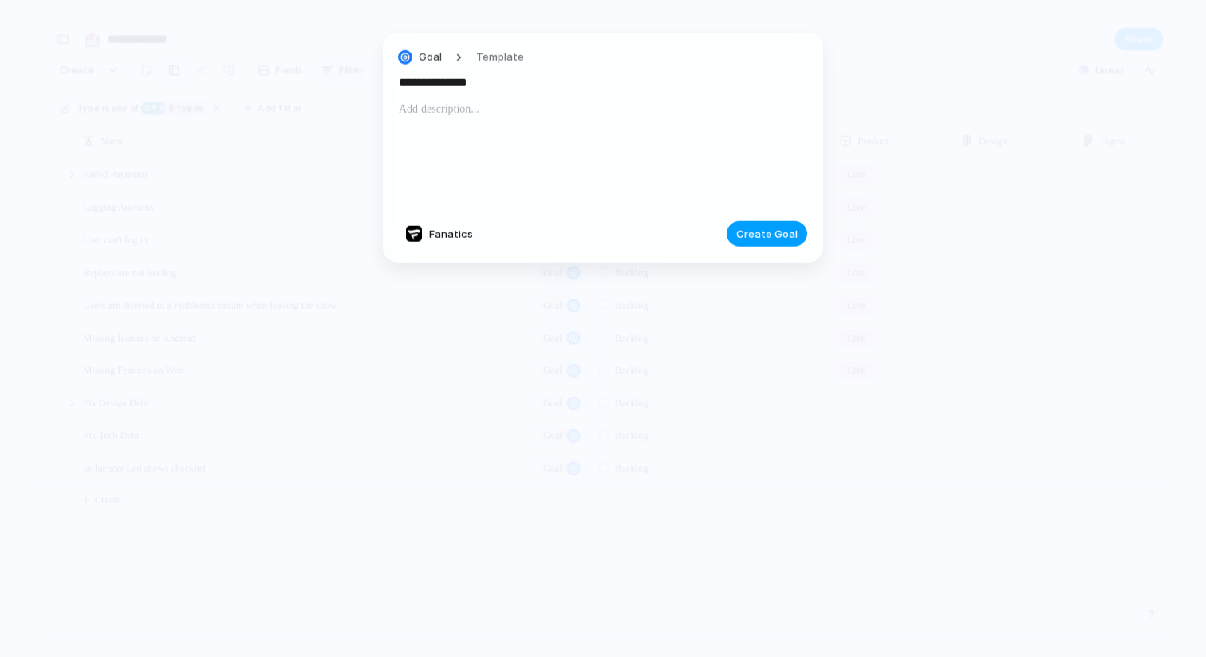
click at [793, 228] on span "Create Goal" at bounding box center [766, 234] width 61 height 16
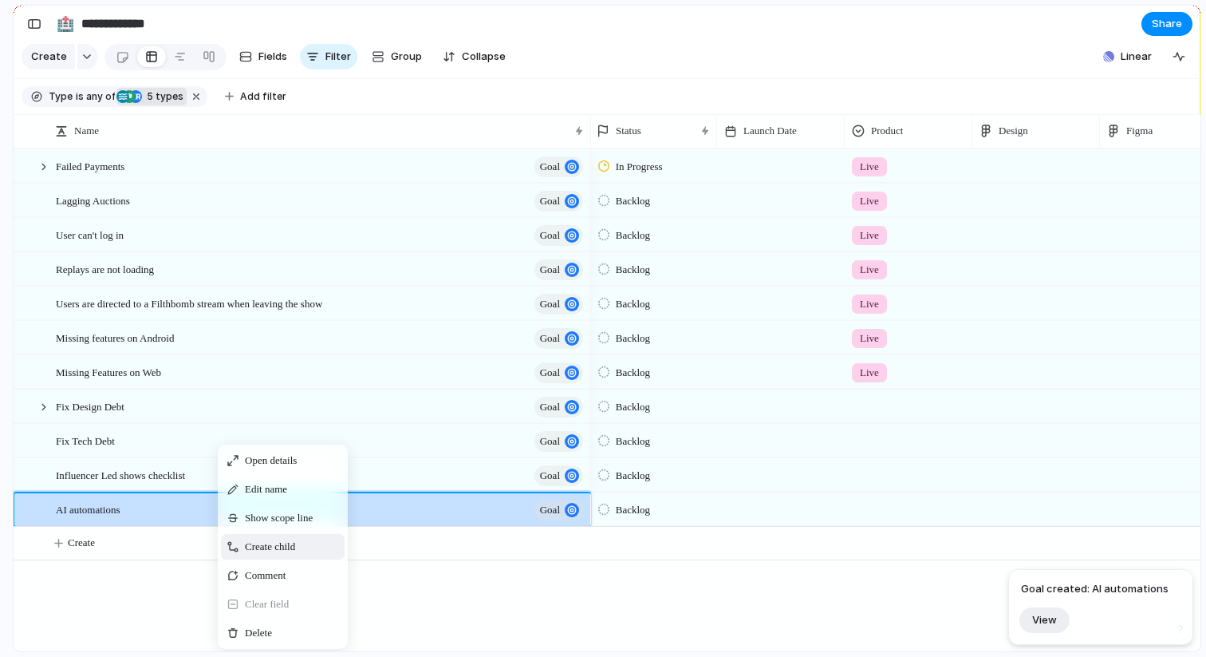
click at [257, 557] on div "Create child" at bounding box center [283, 547] width 124 height 26
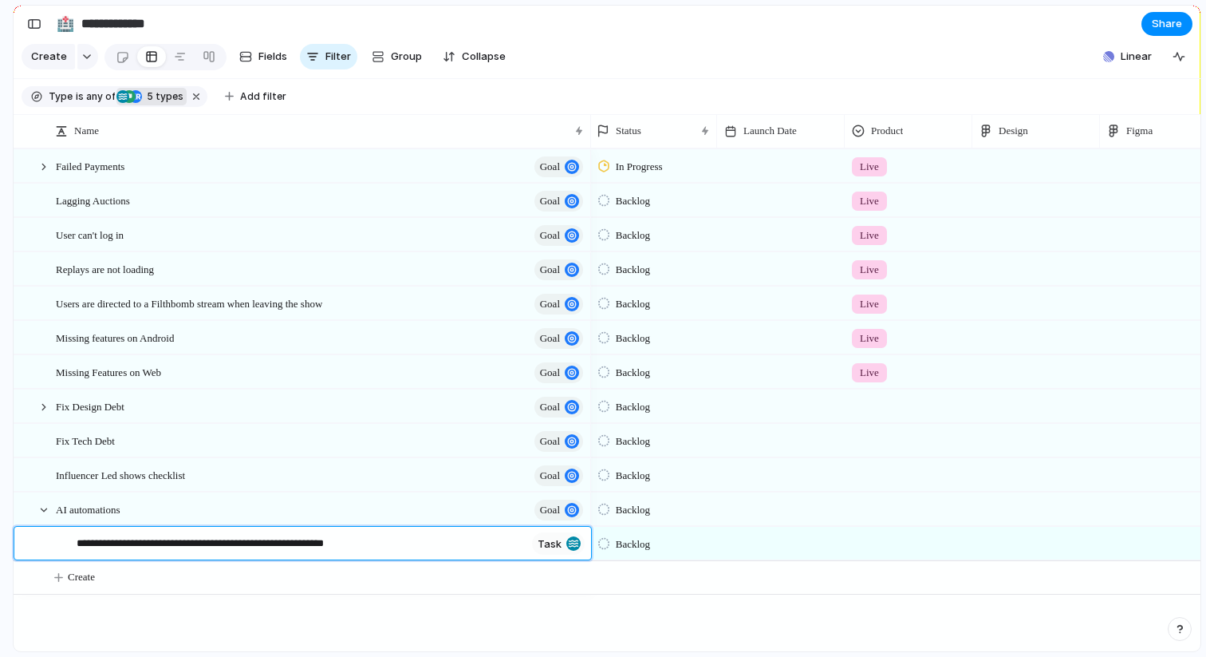
type textarea "**********"
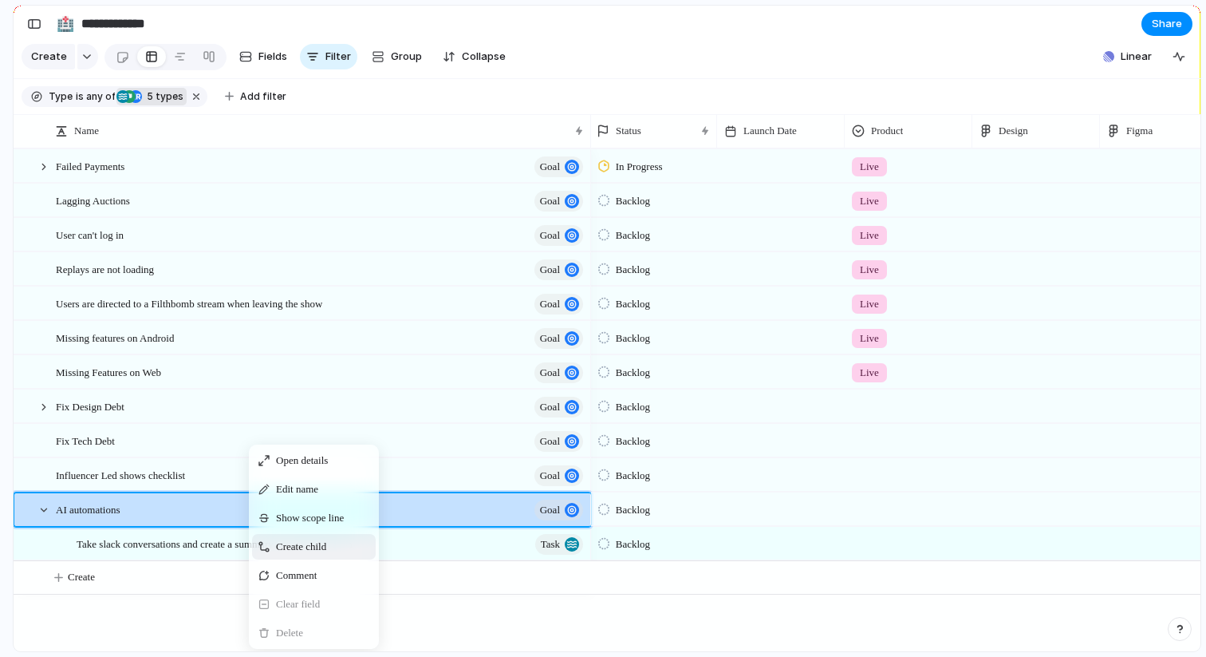
click at [313, 542] on span "Create child" at bounding box center [301, 547] width 50 height 16
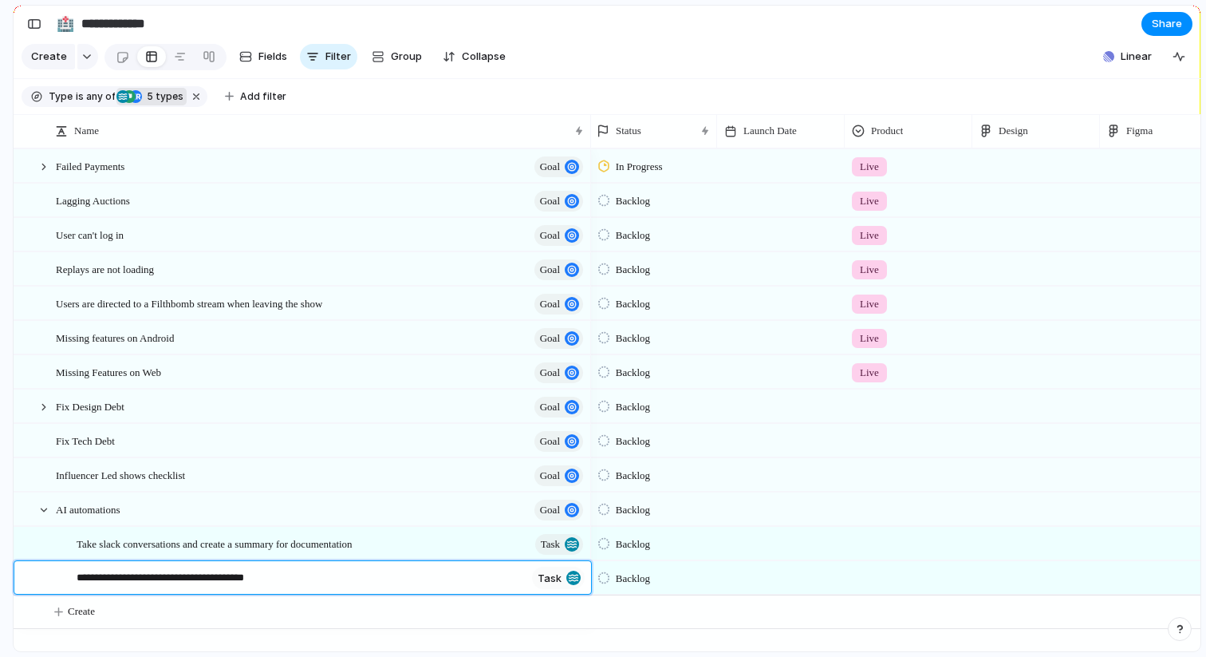
type textarea "**********"
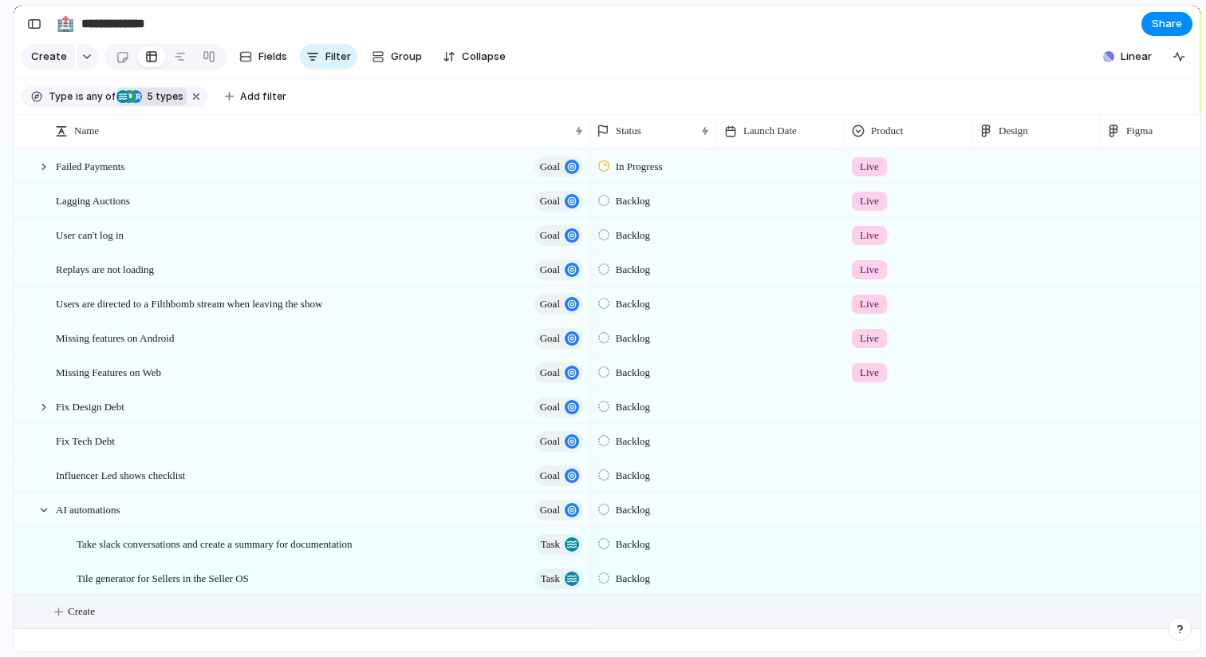
click at [871, 572] on div at bounding box center [909, 575] width 126 height 26
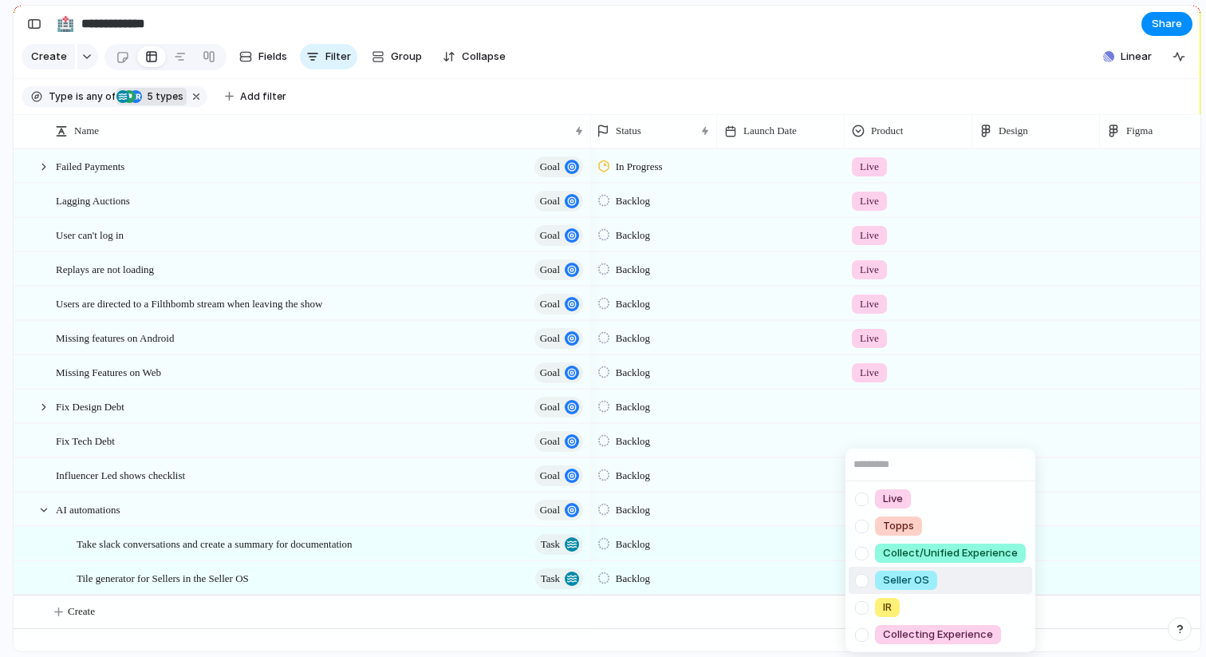
click at [861, 577] on div at bounding box center [862, 580] width 28 height 28
click at [812, 550] on div "Live Topps Collect/Unified Experience Seller OS IR Collecting Experience" at bounding box center [603, 328] width 1206 height 657
